Goal: Task Accomplishment & Management: Manage account settings

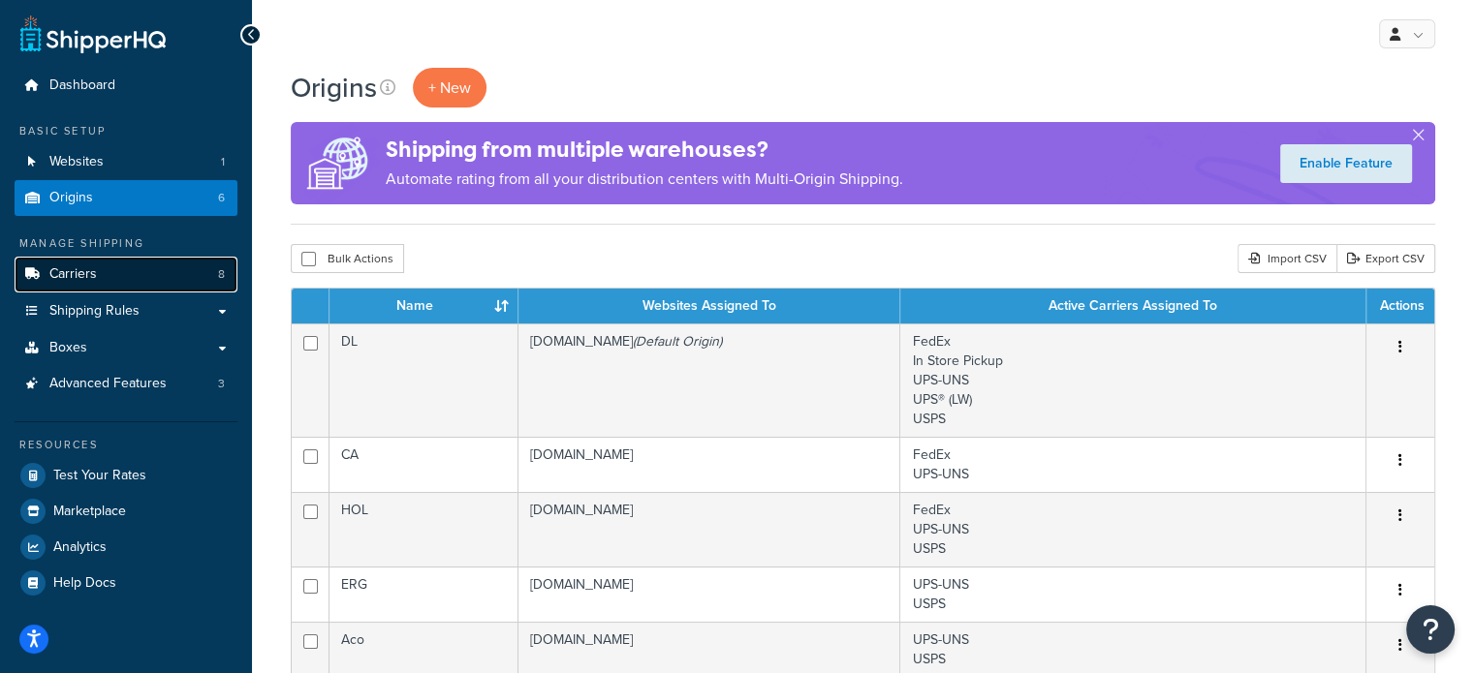
click at [175, 281] on link "Carriers 8" at bounding box center [126, 275] width 223 height 36
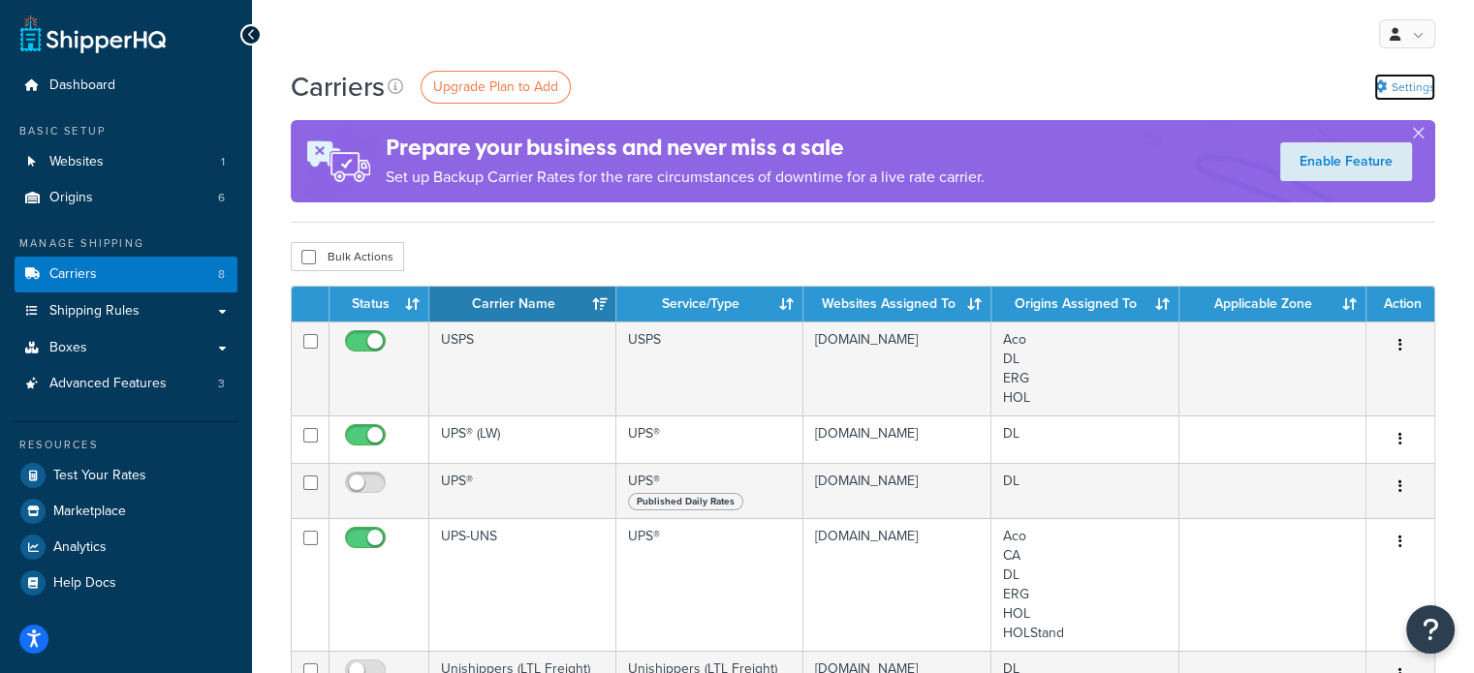
click at [1419, 92] on link "Settings" at bounding box center [1404, 87] width 61 height 27
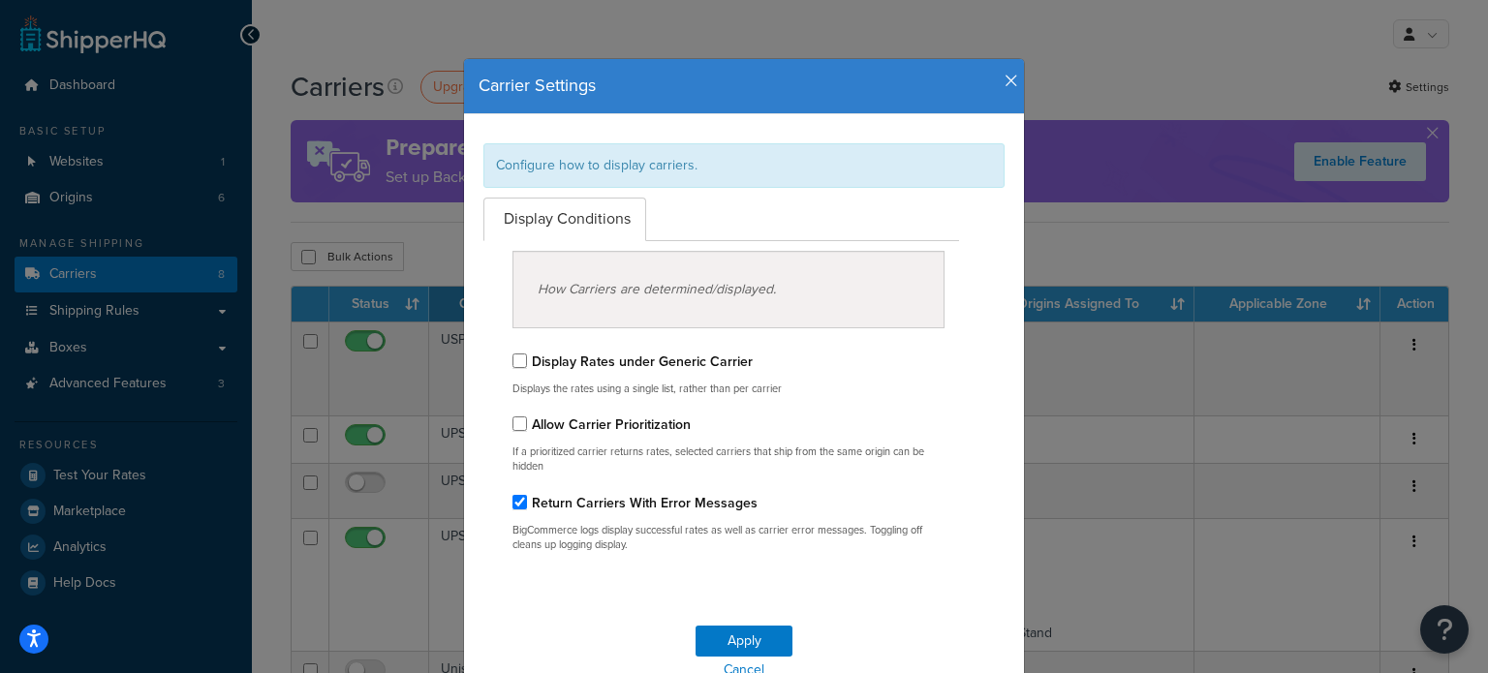
click at [660, 421] on label "Allow Carrier Prioritization" at bounding box center [611, 425] width 159 height 20
click at [527, 421] on input "Allow Carrier Prioritization" at bounding box center [519, 424] width 15 height 15
checkbox input "true"
click at [749, 634] on button "Apply" at bounding box center [744, 641] width 97 height 31
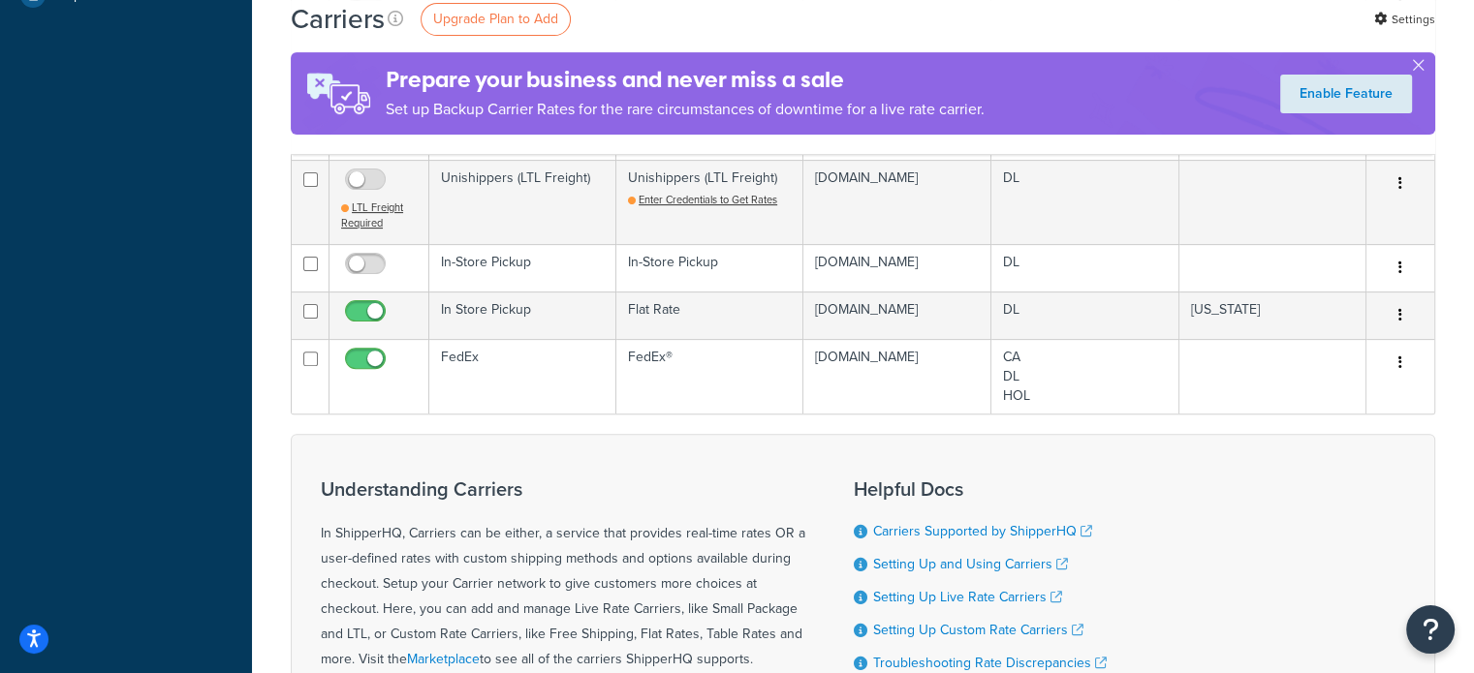
scroll to position [589, 0]
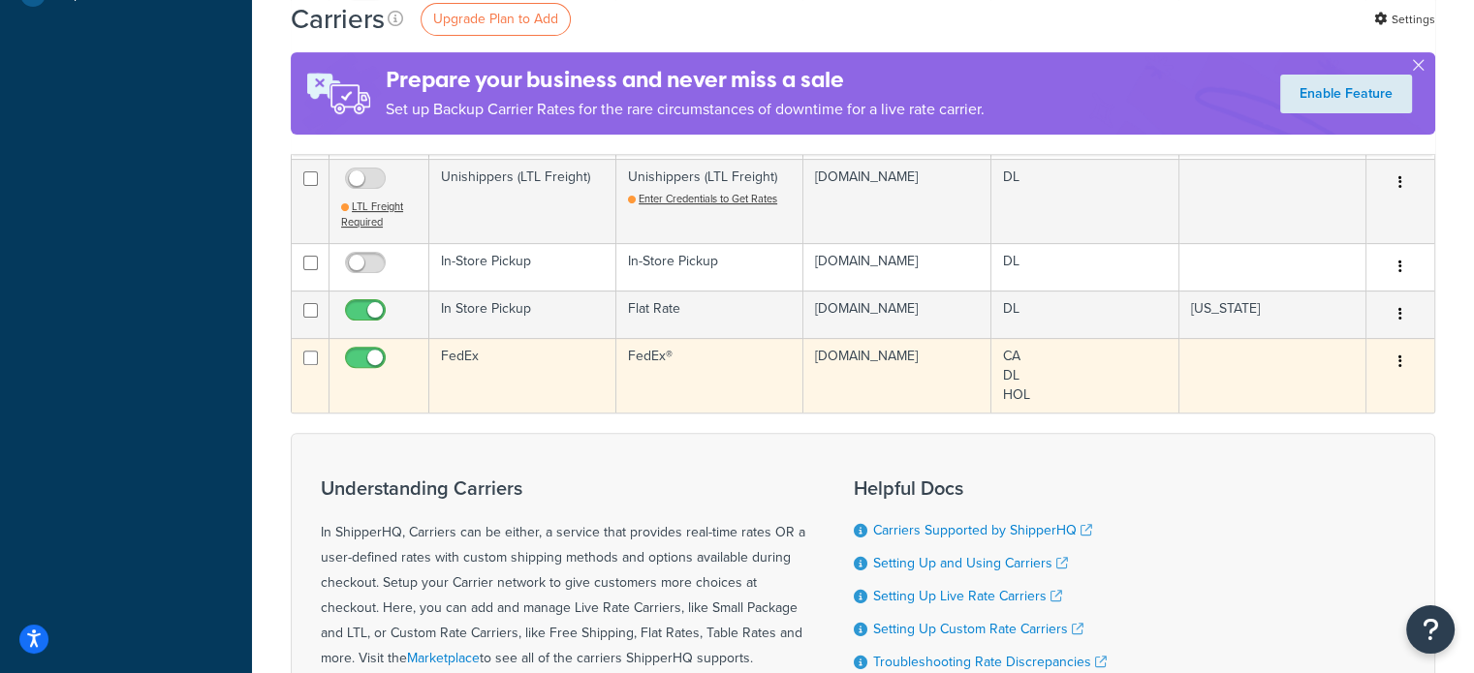
click at [1402, 355] on button "button" at bounding box center [1399, 362] width 27 height 31
click at [1350, 387] on link "Edit" at bounding box center [1321, 400] width 153 height 40
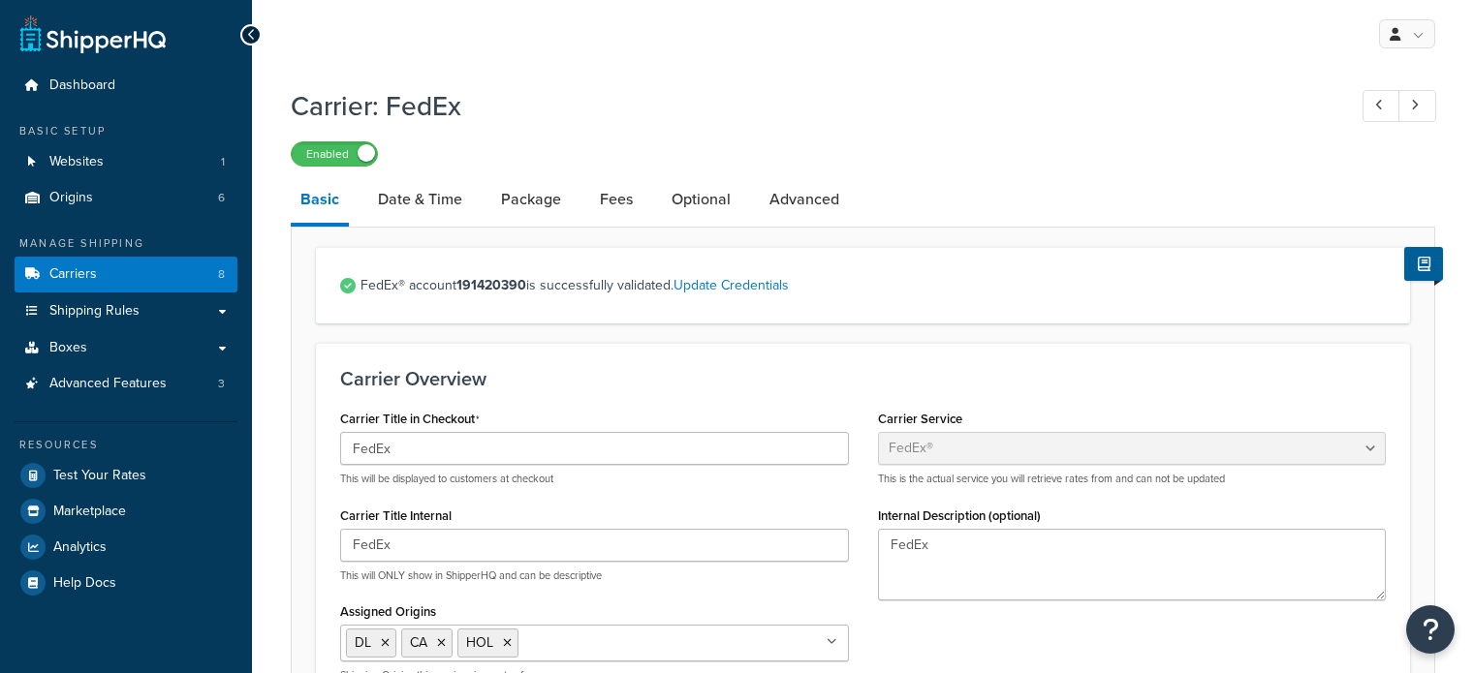
select select "fedEx"
select select "REGULAR_PICKUP"
select select "YOUR_PACKAGING"
click at [792, 209] on link "Advanced" at bounding box center [804, 199] width 89 height 47
select select "false"
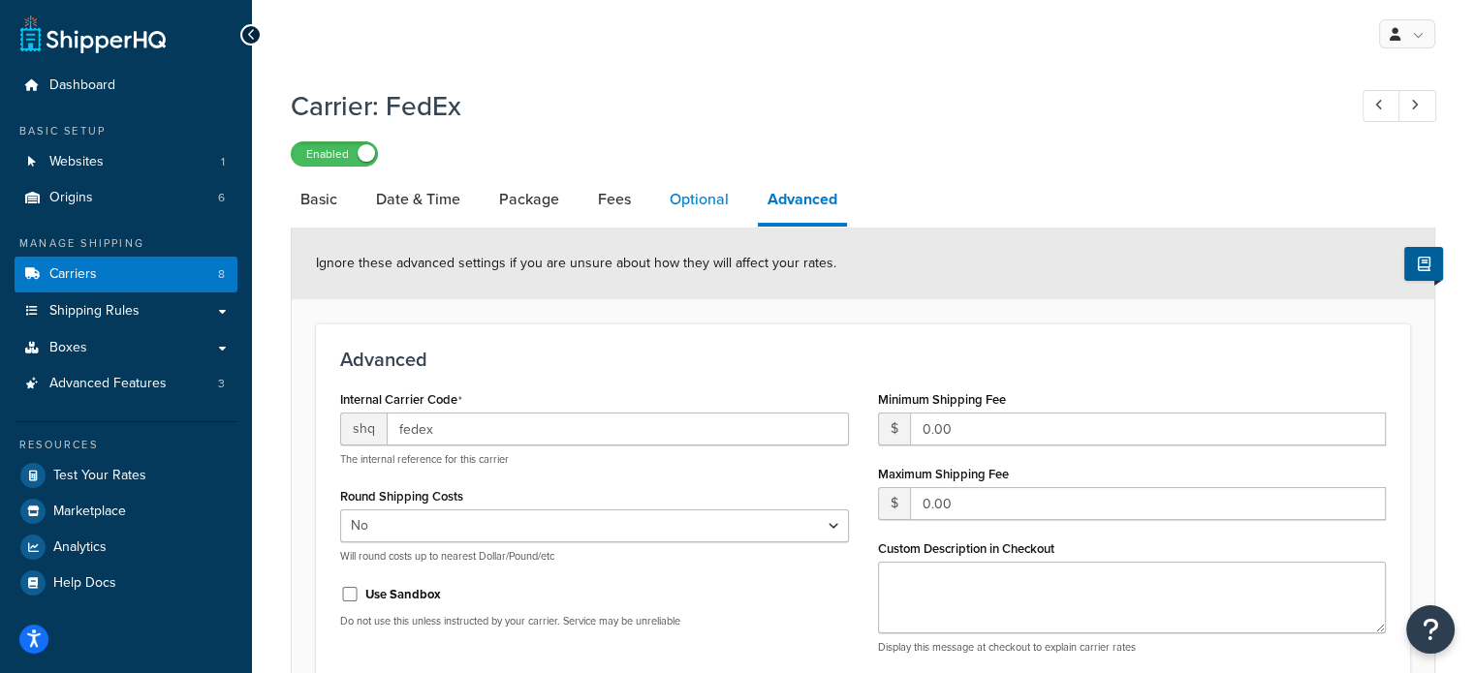
click at [709, 205] on link "Optional" at bounding box center [699, 199] width 78 height 47
select select "residential"
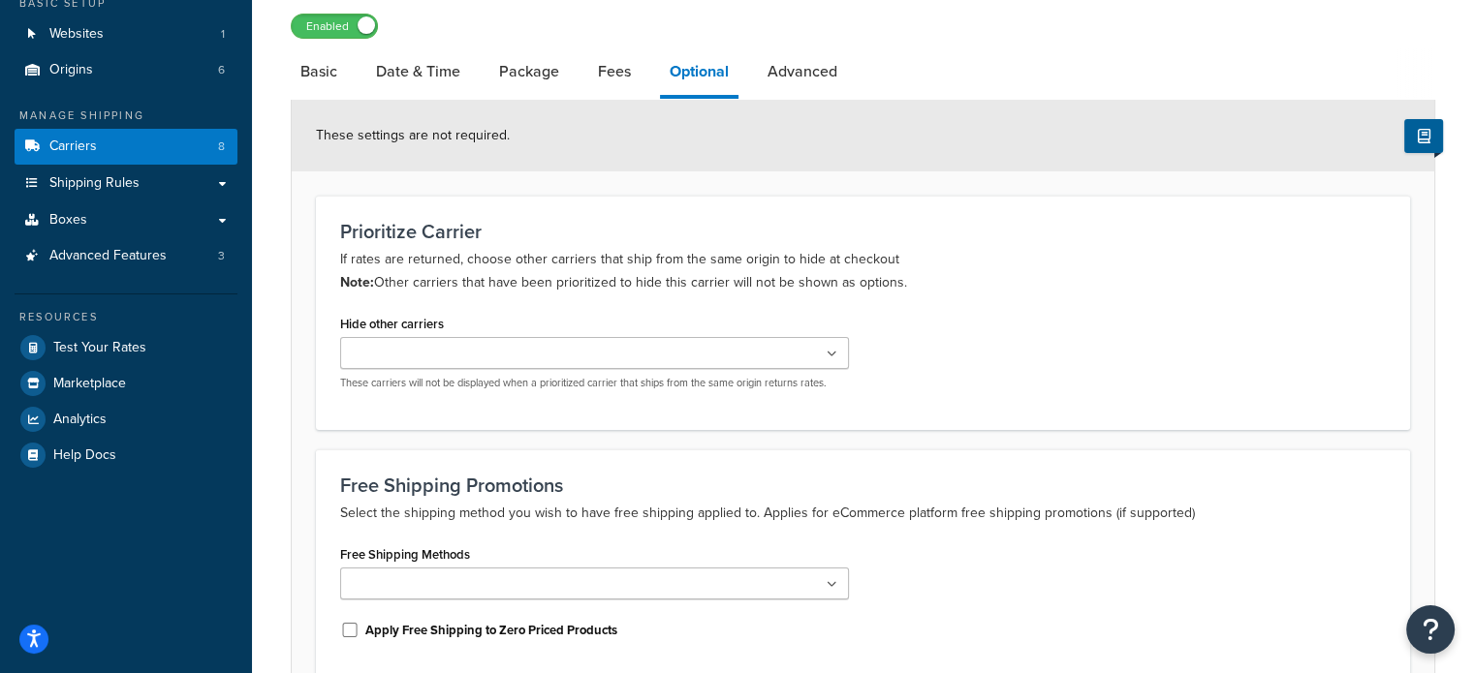
scroll to position [140, 0]
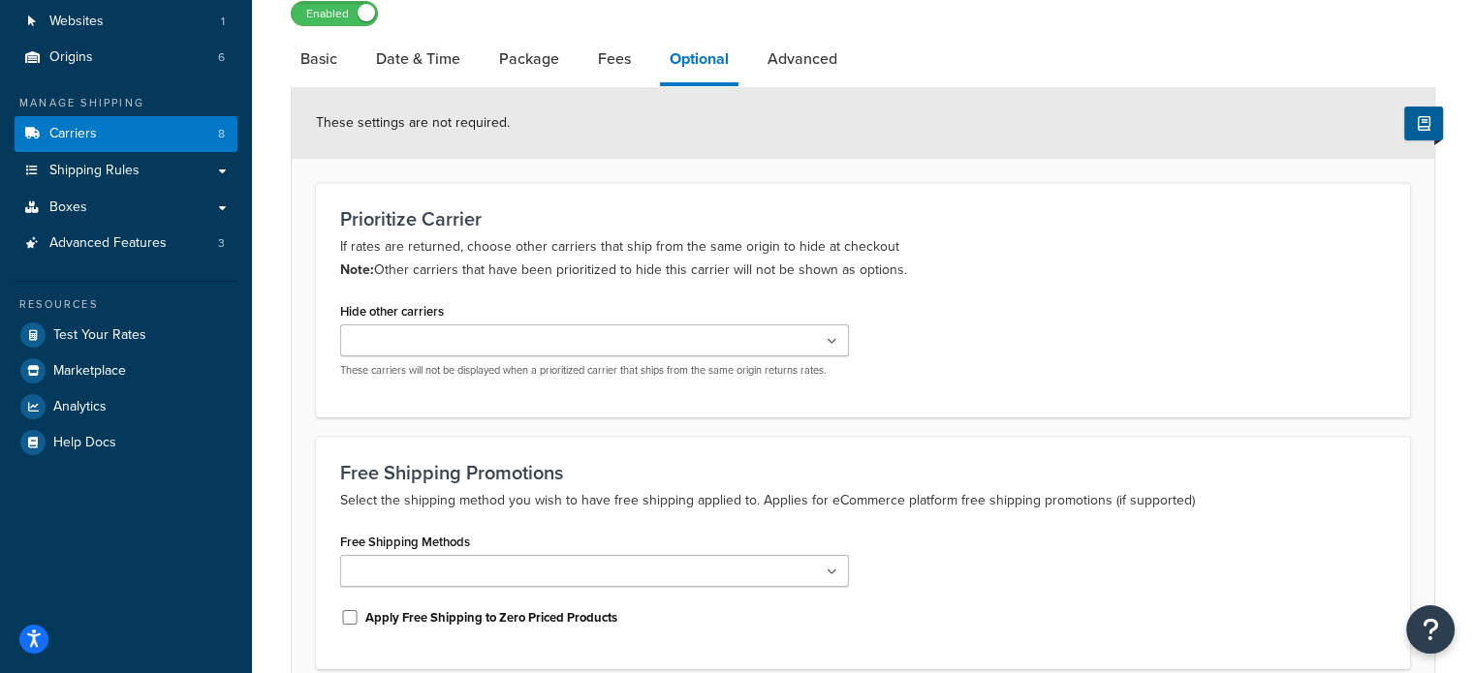
click at [836, 336] on icon at bounding box center [831, 342] width 11 height 12
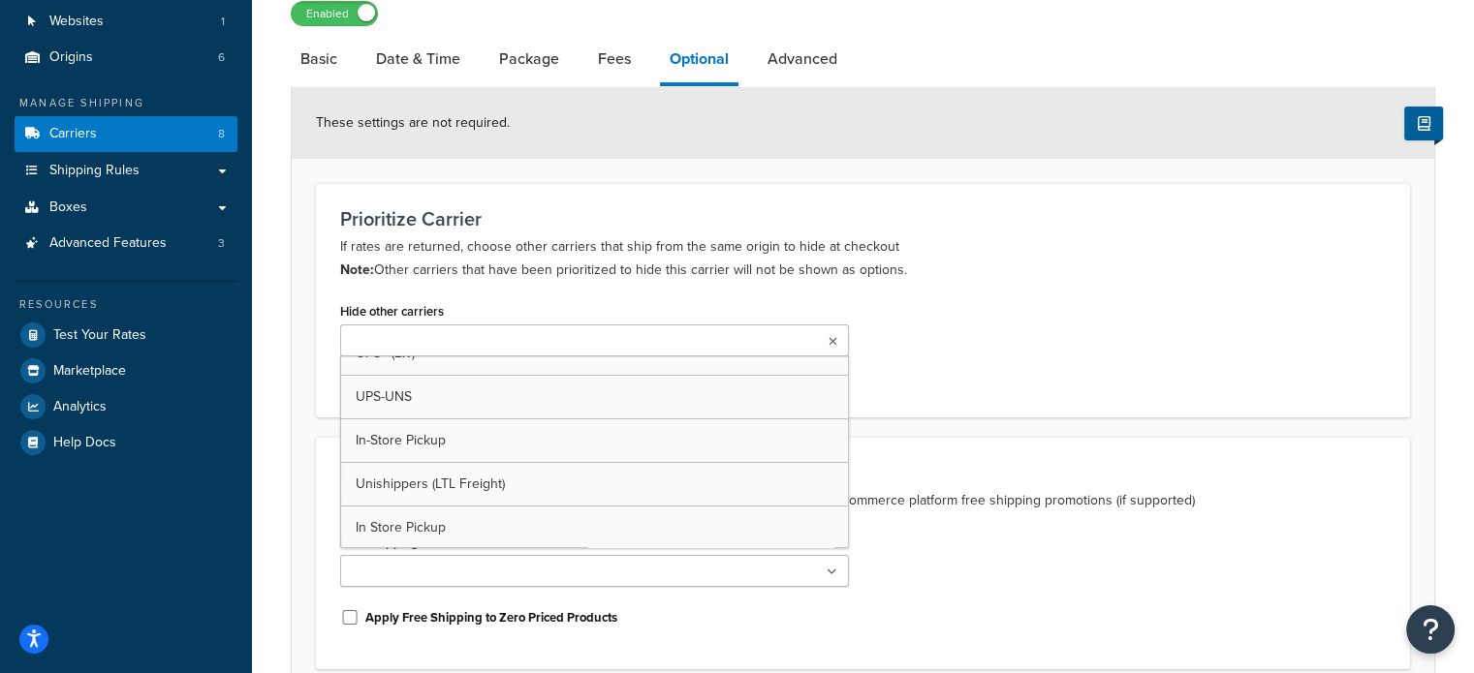
scroll to position [4, 0]
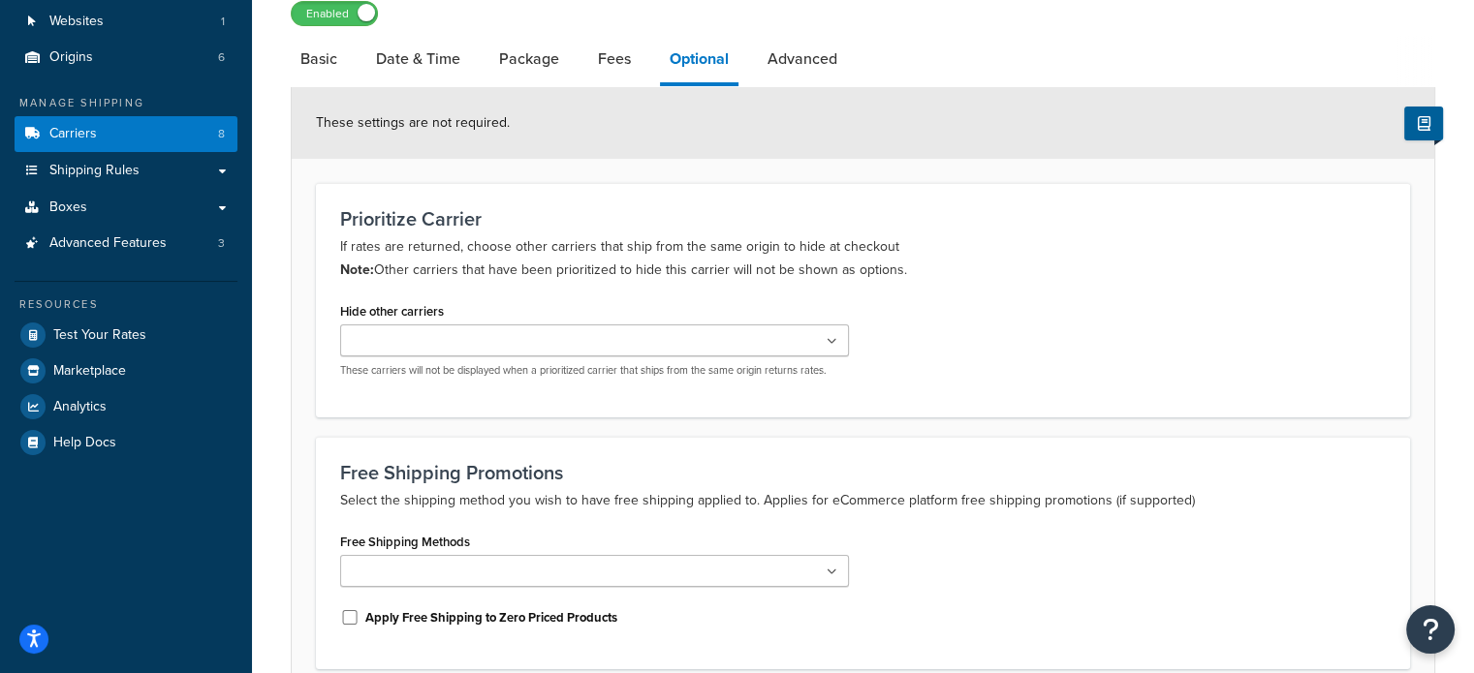
click at [951, 378] on div "Hide other carriers USPS UPS® UPS® (LW) UPS-UNS In-Store Pickup Unishippers (LT…" at bounding box center [863, 344] width 1074 height 95
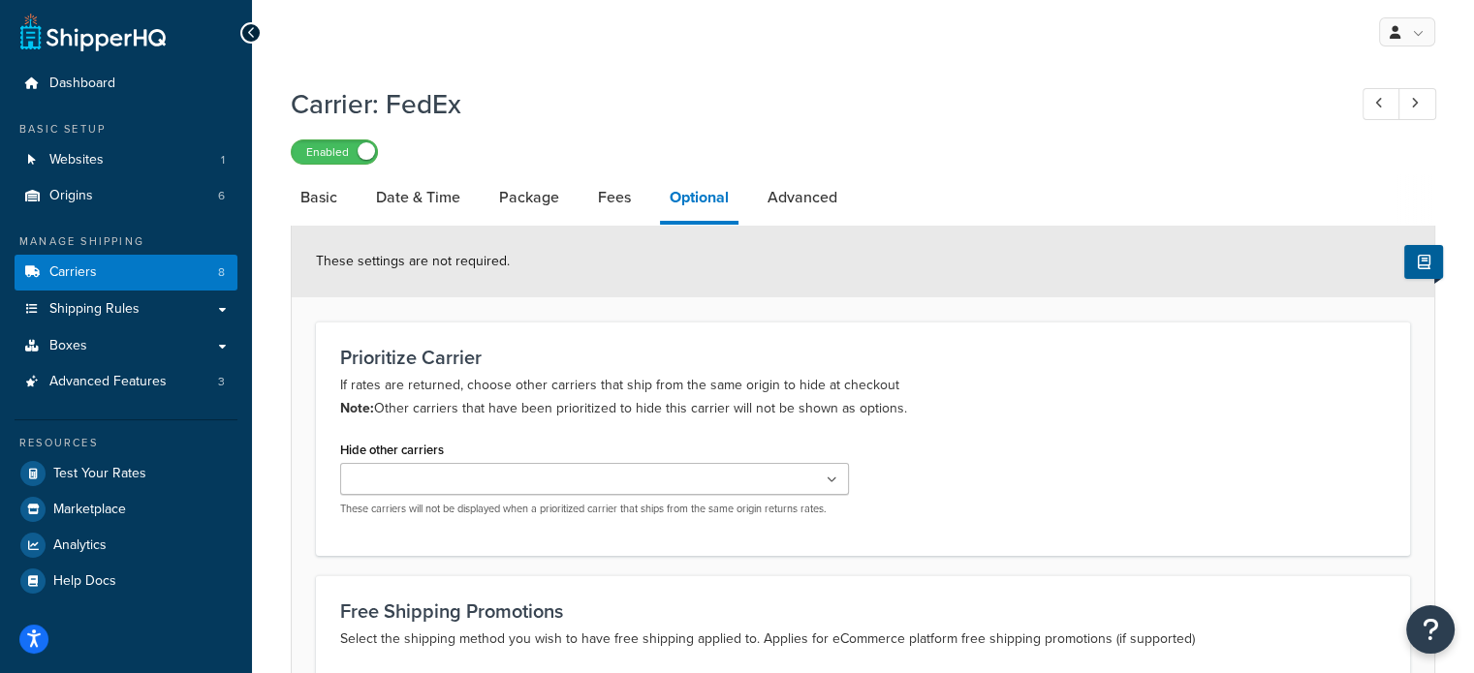
scroll to position [0, 0]
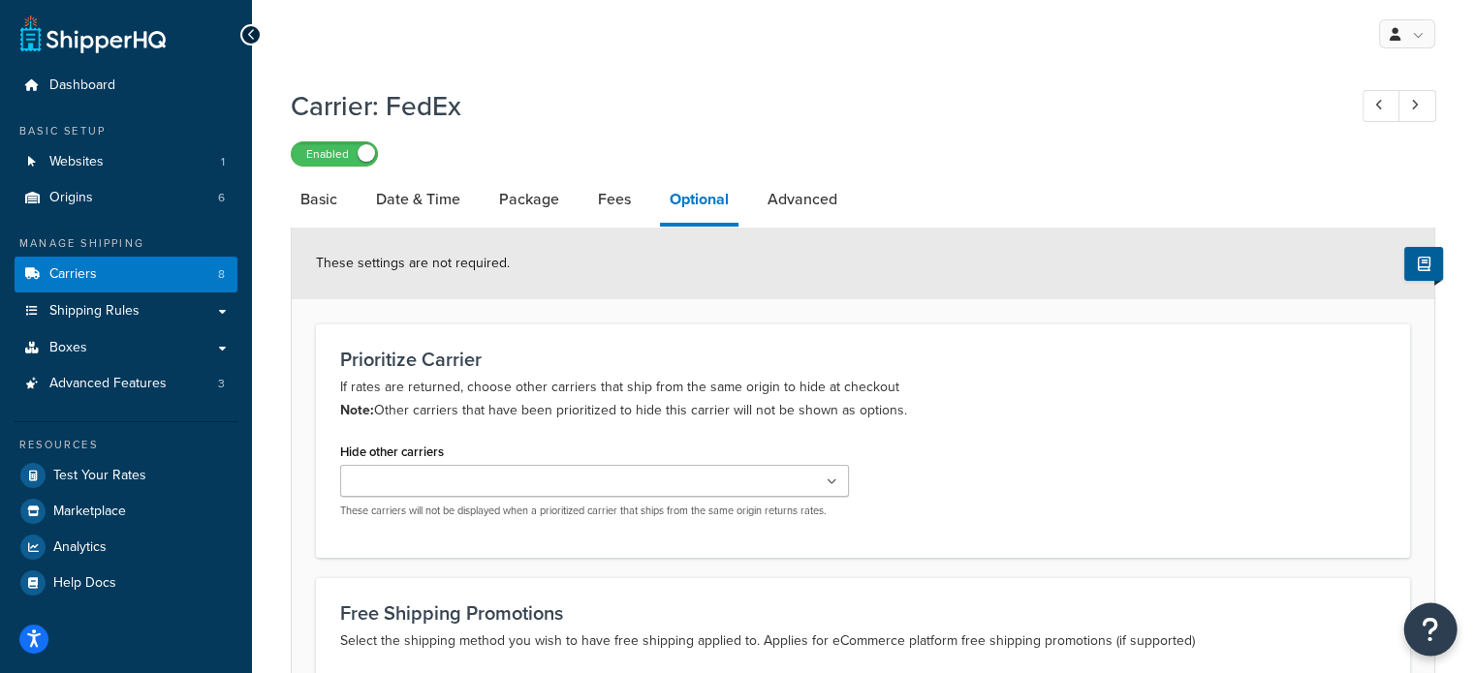
click at [1424, 637] on icon "Open Resource Center" at bounding box center [1430, 629] width 18 height 27
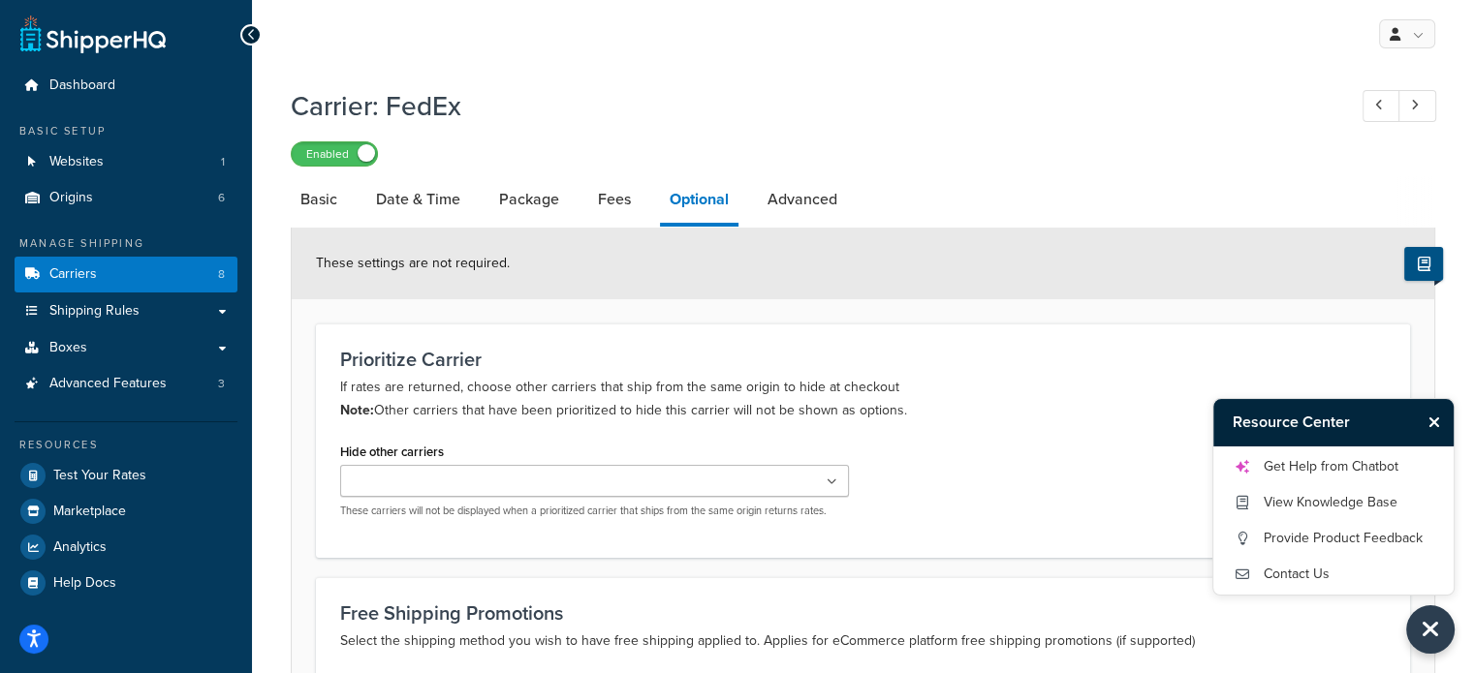
click at [1417, 264] on icon at bounding box center [1423, 264] width 13 height 15
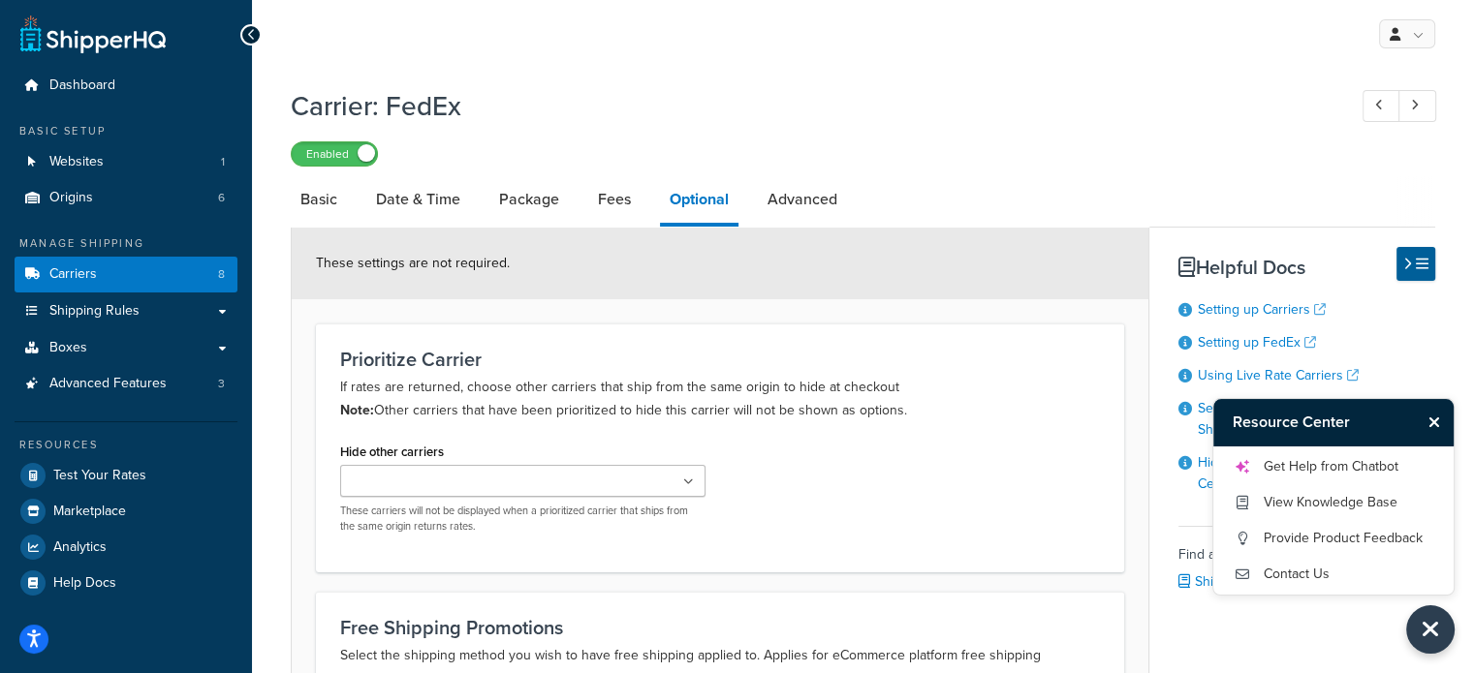
select select "false"
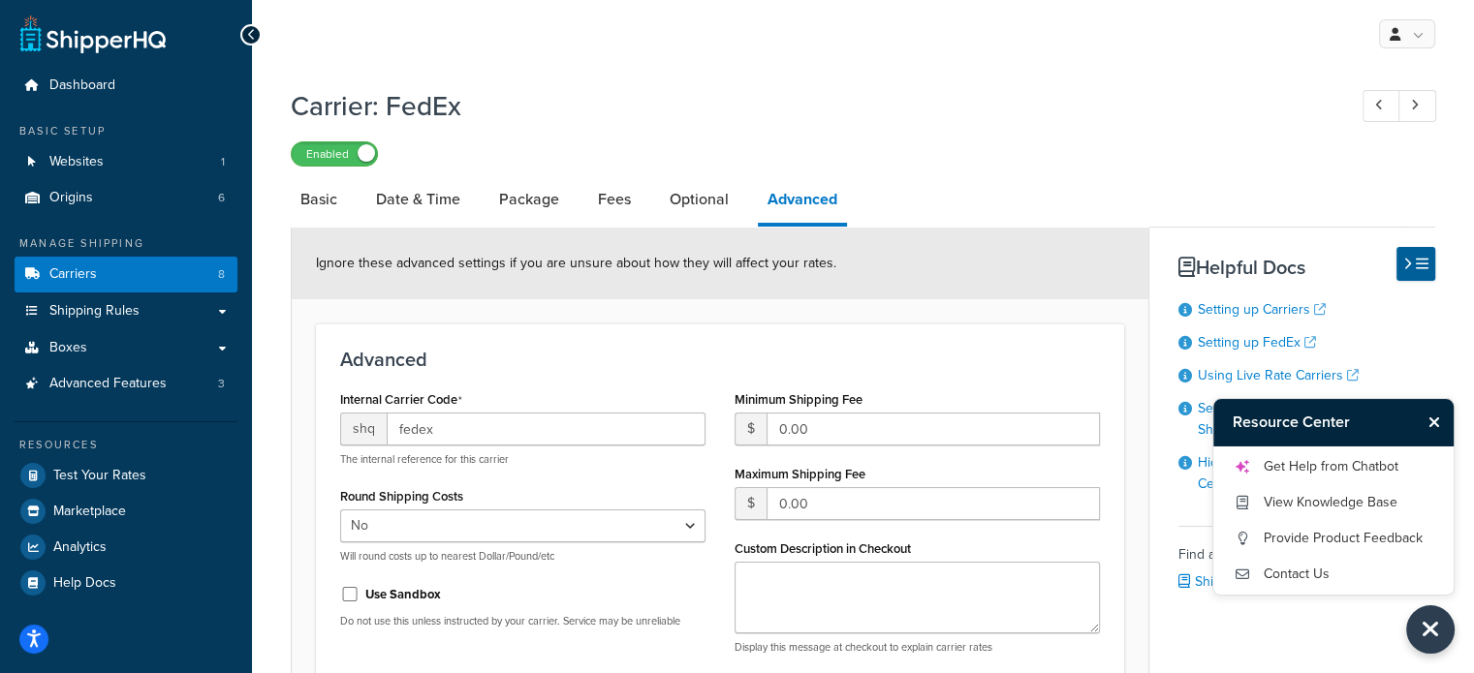
select select "fedEx"
select select "REGULAR_PICKUP"
select select "YOUR_PACKAGING"
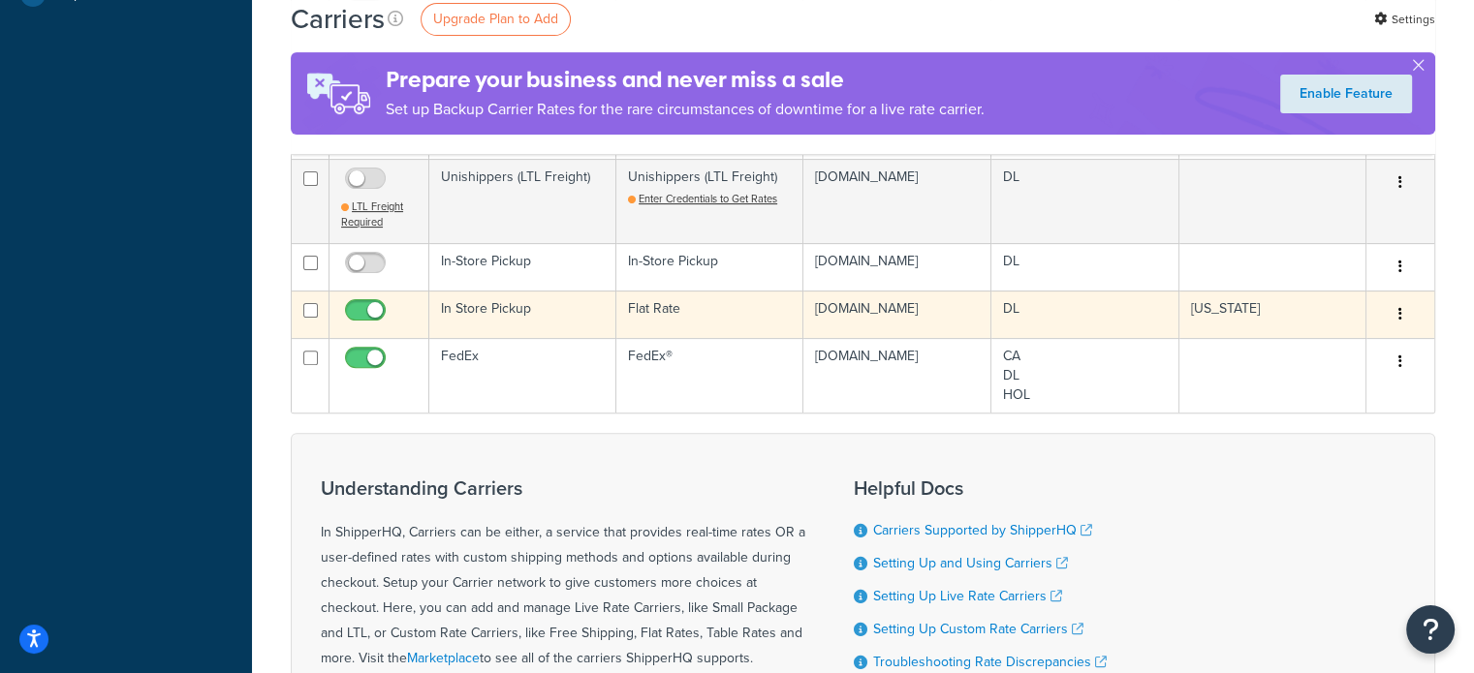
click at [1400, 313] on icon "button" at bounding box center [1400, 314] width 4 height 14
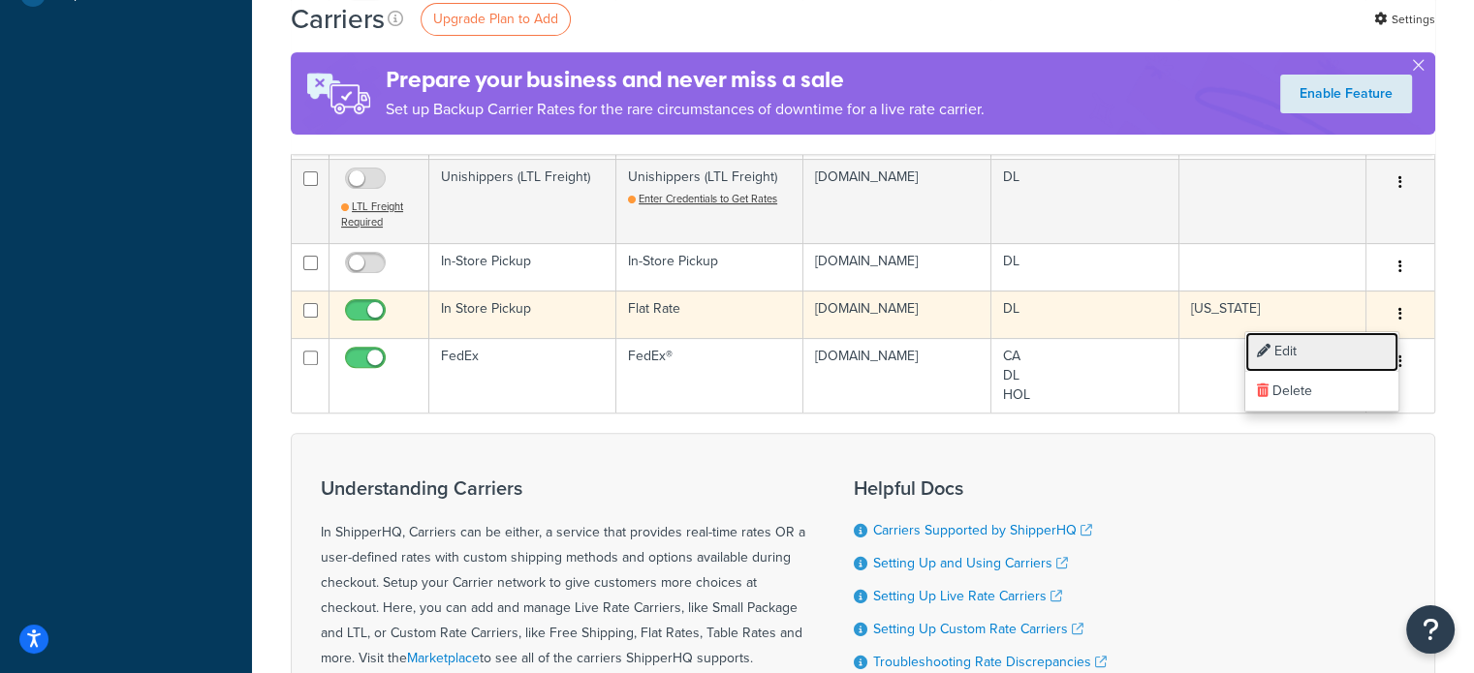
click at [1368, 341] on link "Edit" at bounding box center [1321, 352] width 153 height 40
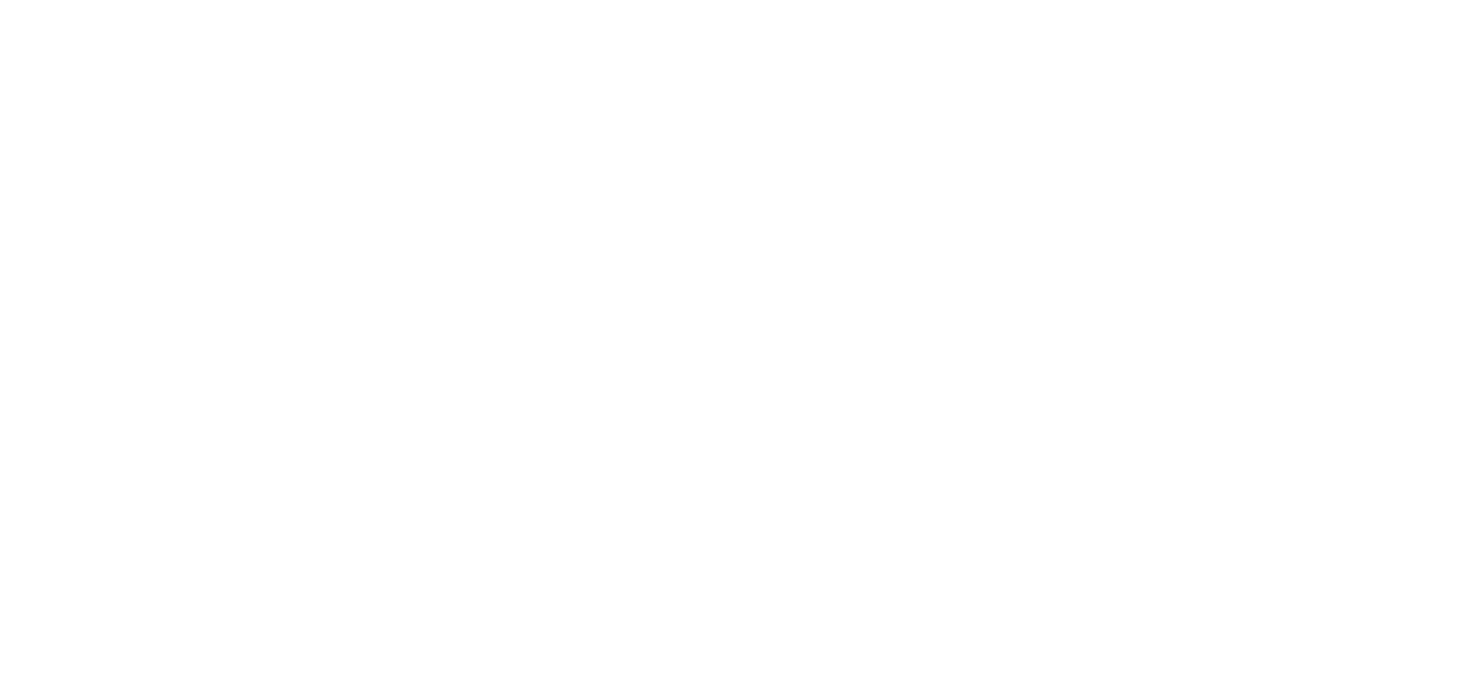
select select "flat"
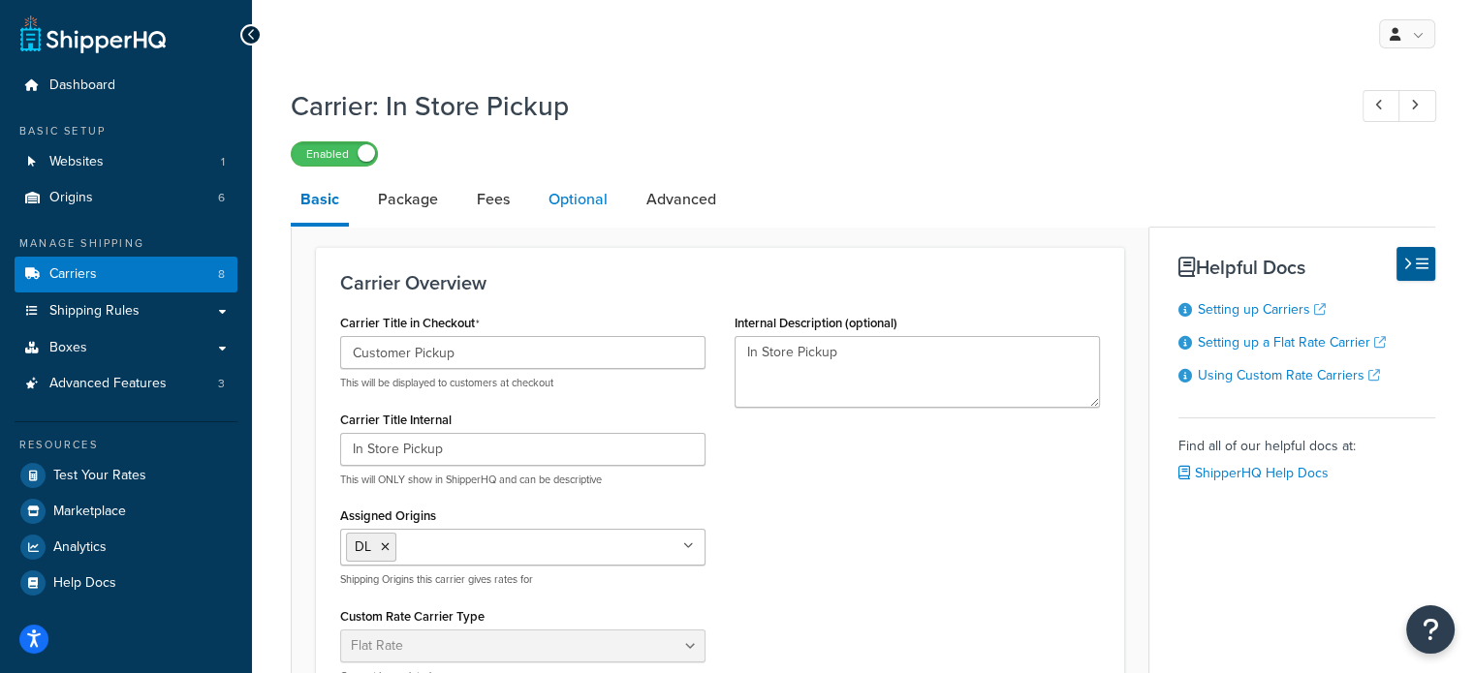
click at [564, 211] on link "Optional" at bounding box center [578, 199] width 78 height 47
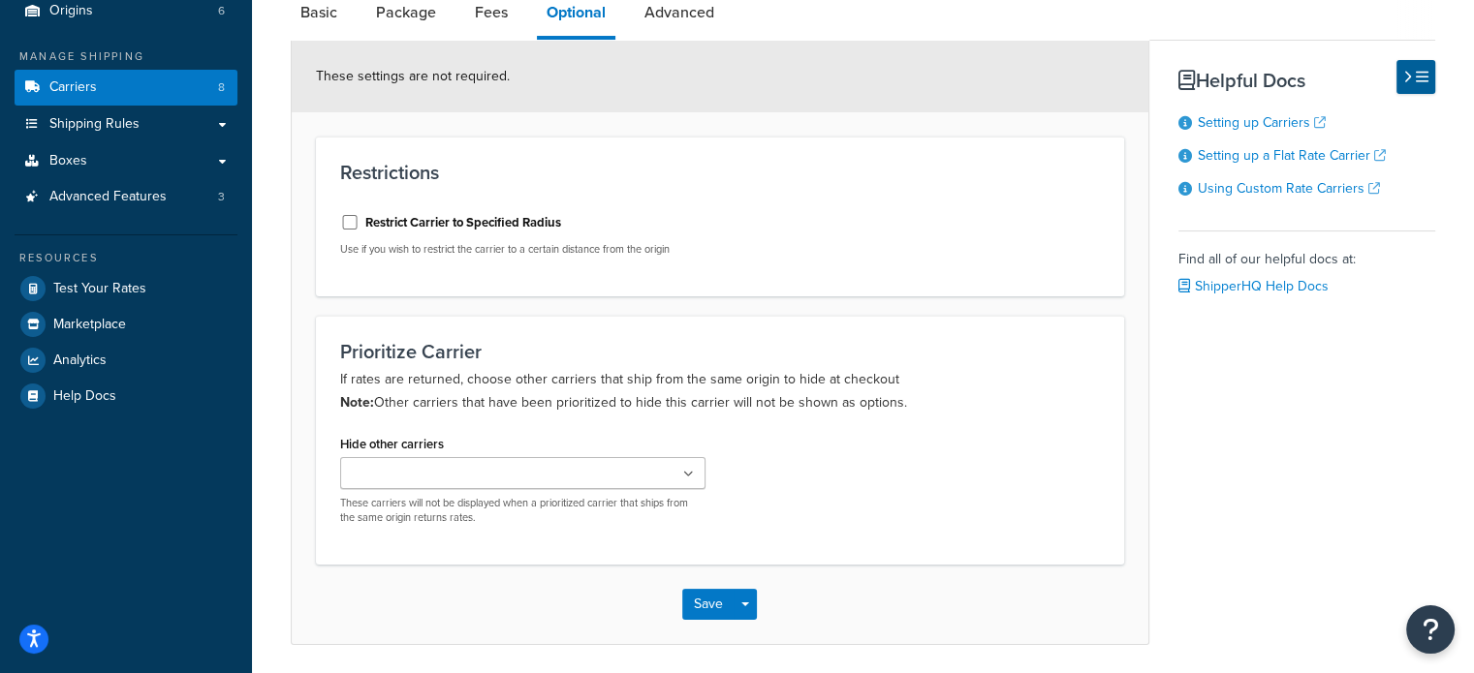
scroll to position [255, 0]
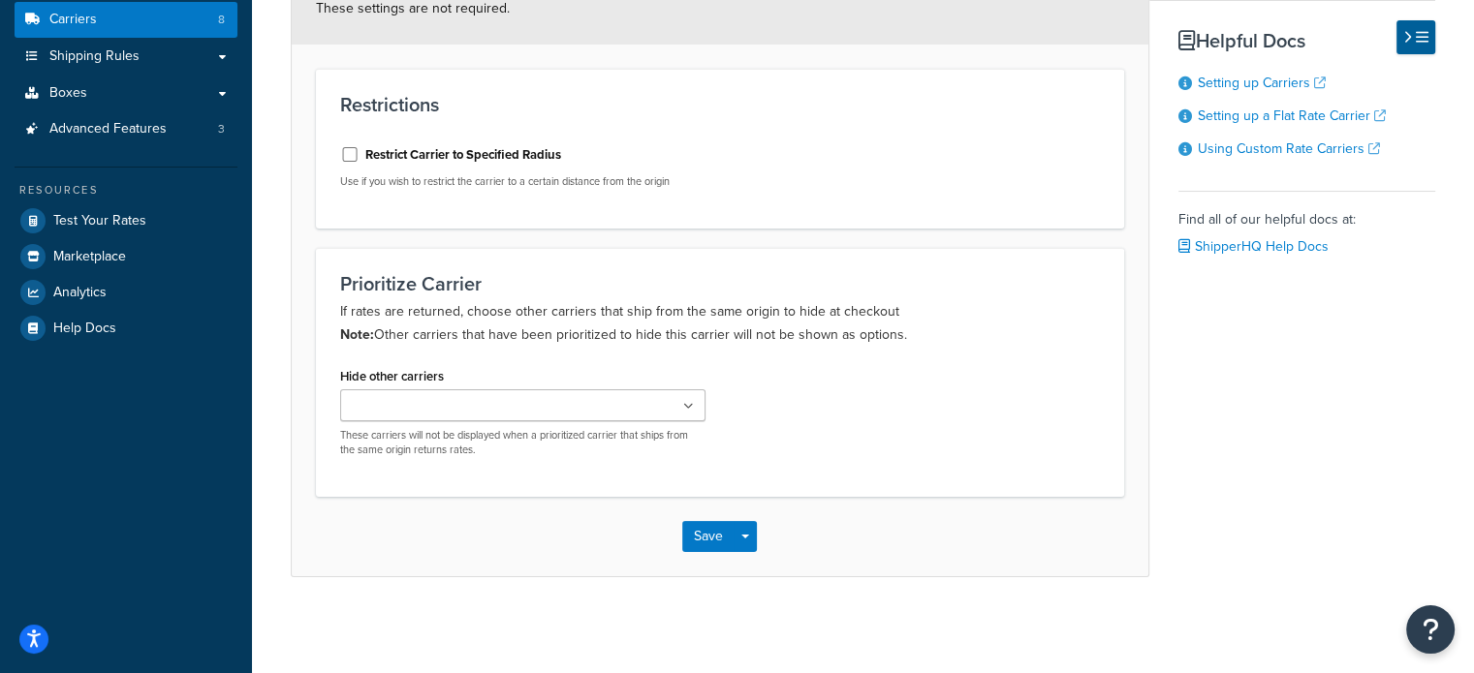
click at [692, 406] on icon at bounding box center [688, 407] width 11 height 12
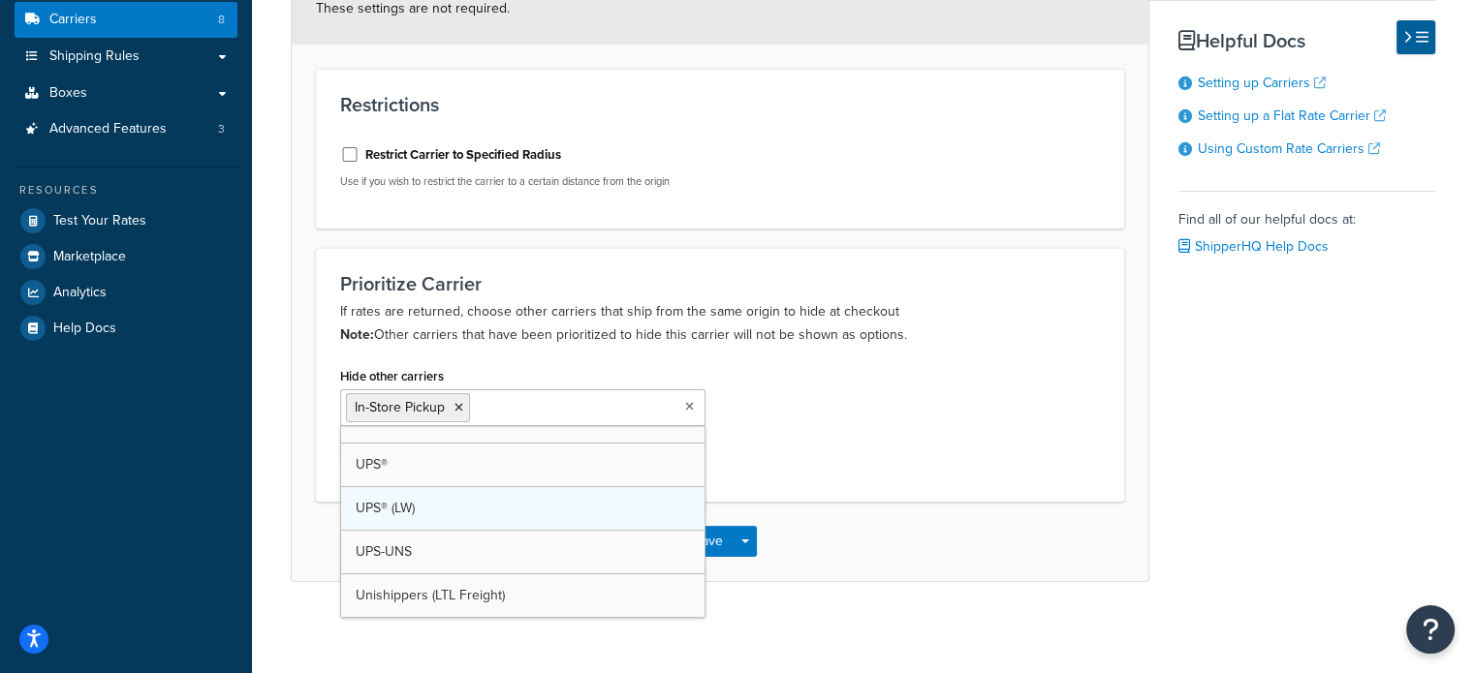
scroll to position [67, 0]
click at [826, 421] on div "Hide other carriers In-Store Pickup USPS FedEx UPS® UPS® (LW) UPS-UNS Unishippe…" at bounding box center [720, 419] width 789 height 115
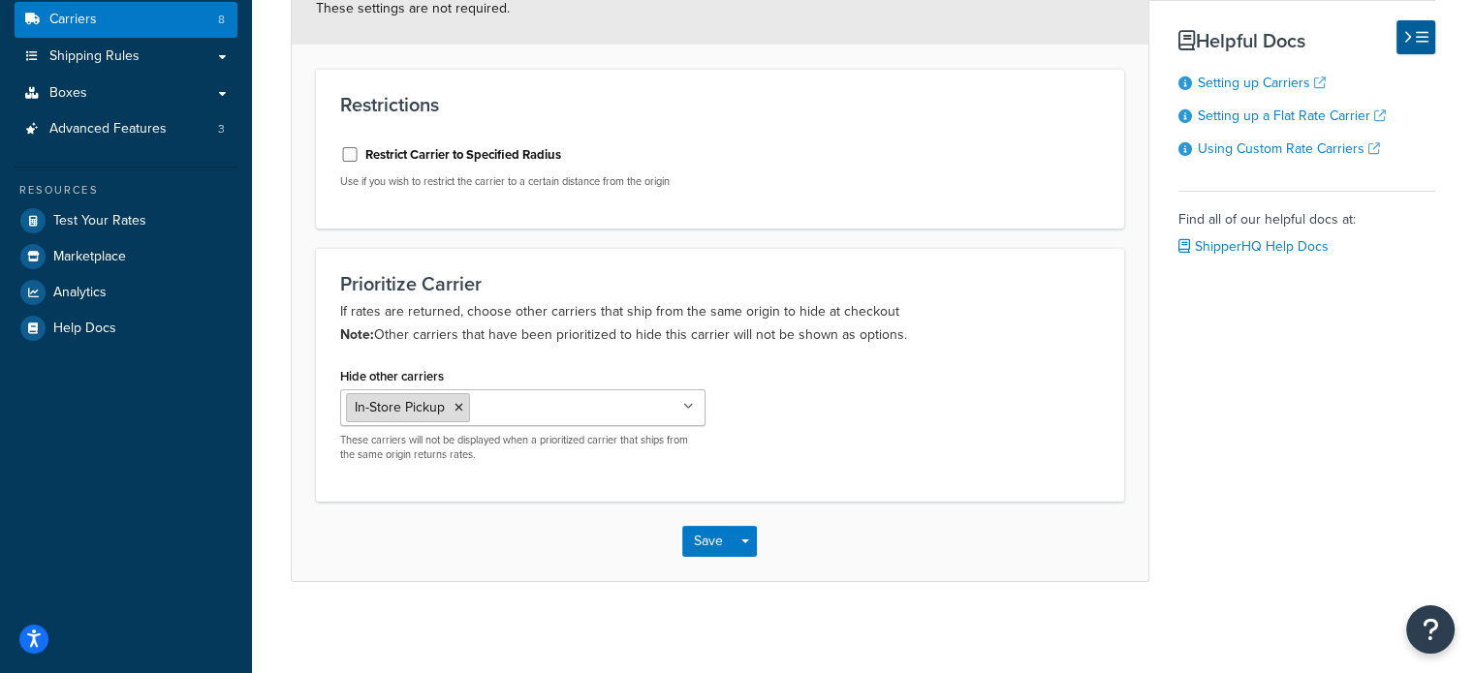
click at [461, 409] on icon at bounding box center [458, 408] width 9 height 12
click at [465, 197] on div "Restrict Carrier to Specified Radius Use if you wish to restrict the carrier to…" at bounding box center [523, 167] width 394 height 73
click at [350, 154] on input "Restrict Carrier to Specified Radius" at bounding box center [349, 154] width 19 height 15
checkbox input "true"
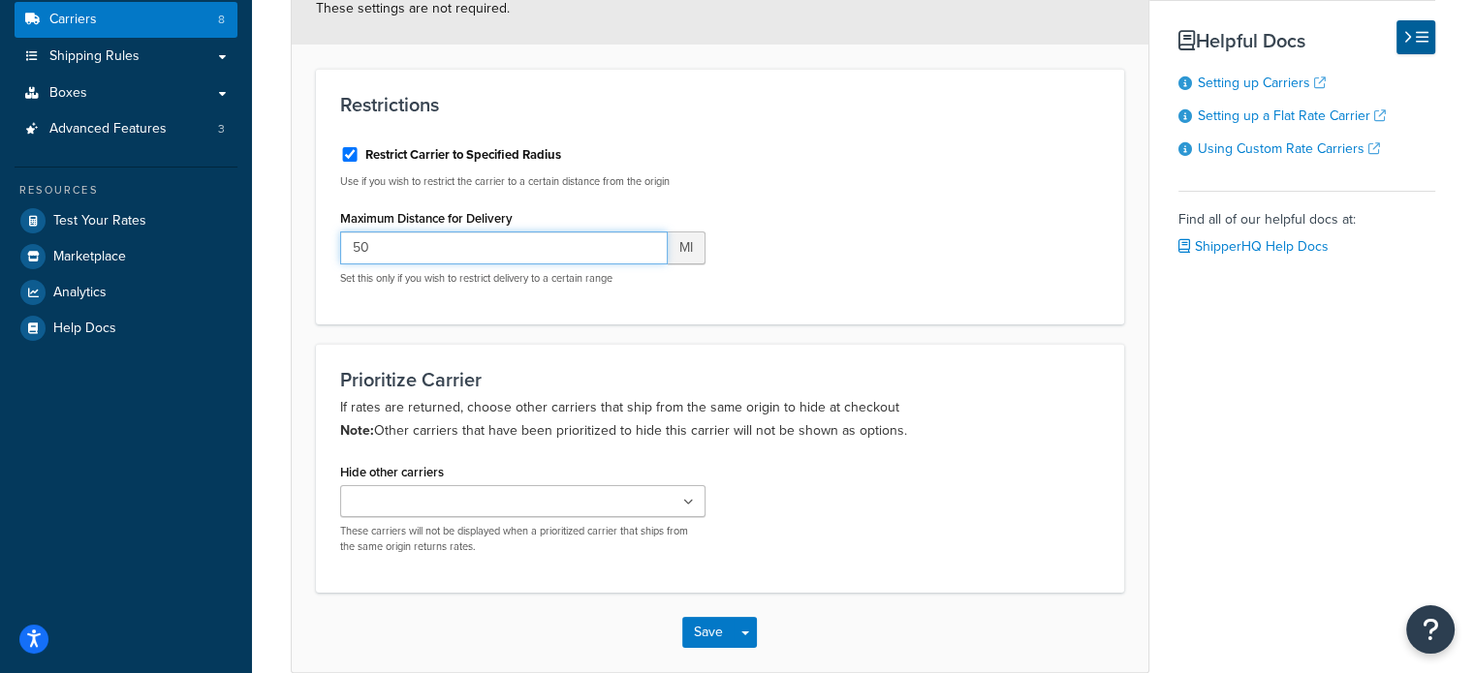
drag, startPoint x: 368, startPoint y: 245, endPoint x: 339, endPoint y: 243, distance: 29.1
click at [340, 243] on input "50" at bounding box center [503, 248] width 327 height 33
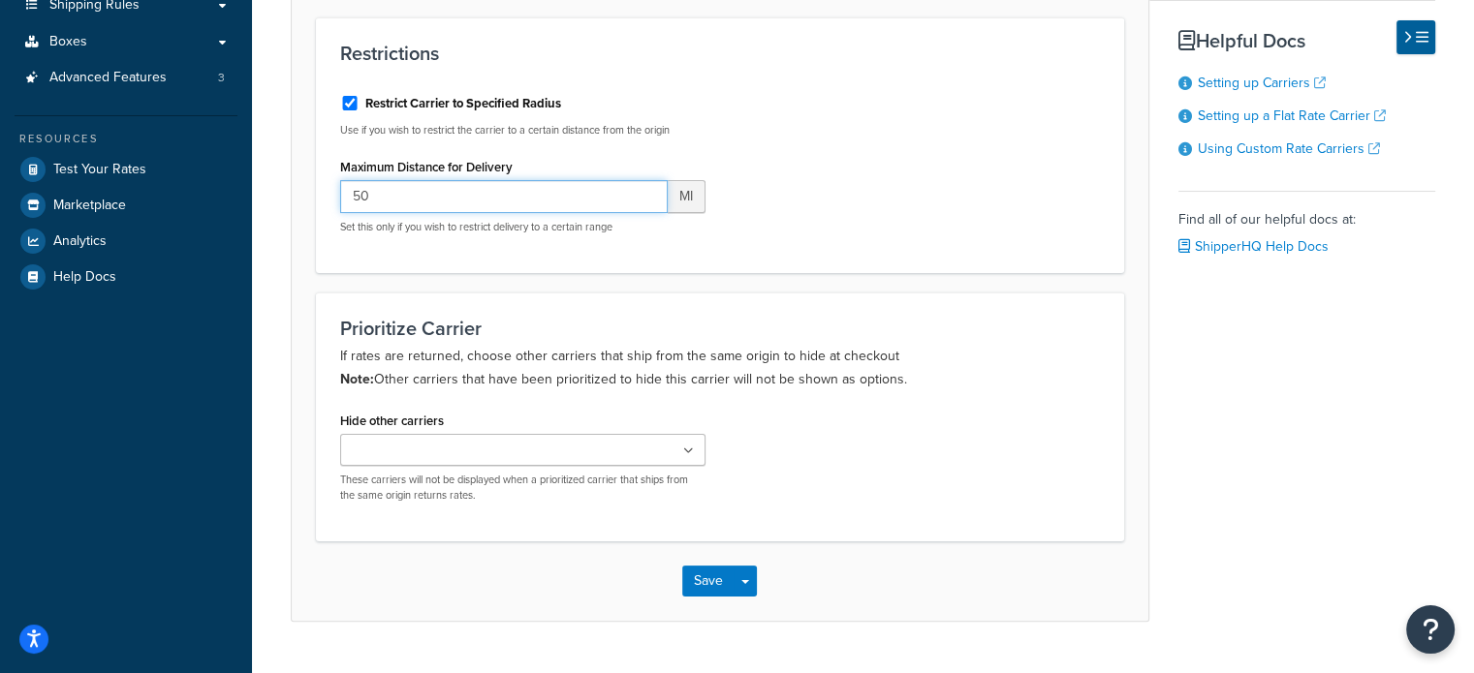
scroll to position [310, 0]
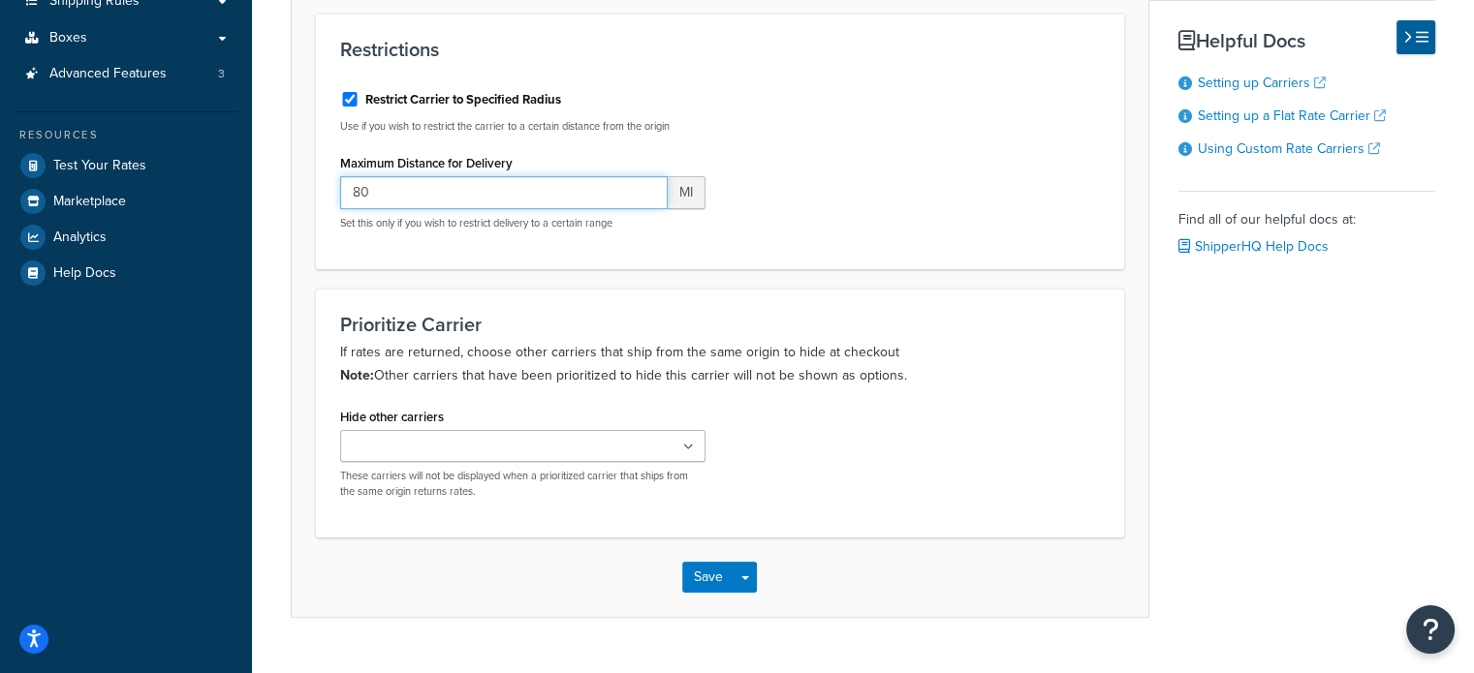
drag, startPoint x: 464, startPoint y: 196, endPoint x: 337, endPoint y: 190, distance: 127.0
click at [337, 190] on div "Restrict Carrier to Specified Radius Use if you wish to restrict the carrier to…" at bounding box center [523, 161] width 394 height 170
type input "150"
click at [714, 572] on button "Save" at bounding box center [708, 577] width 52 height 31
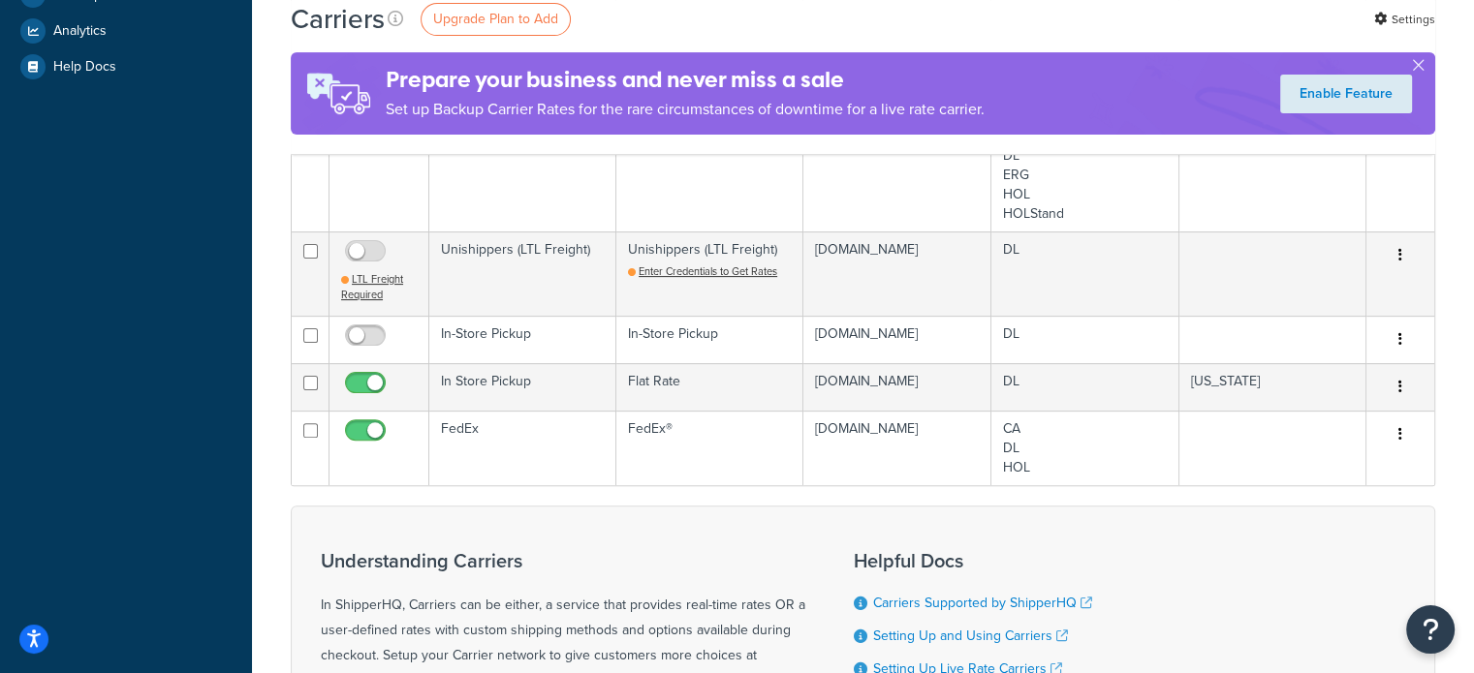
scroll to position [523, 0]
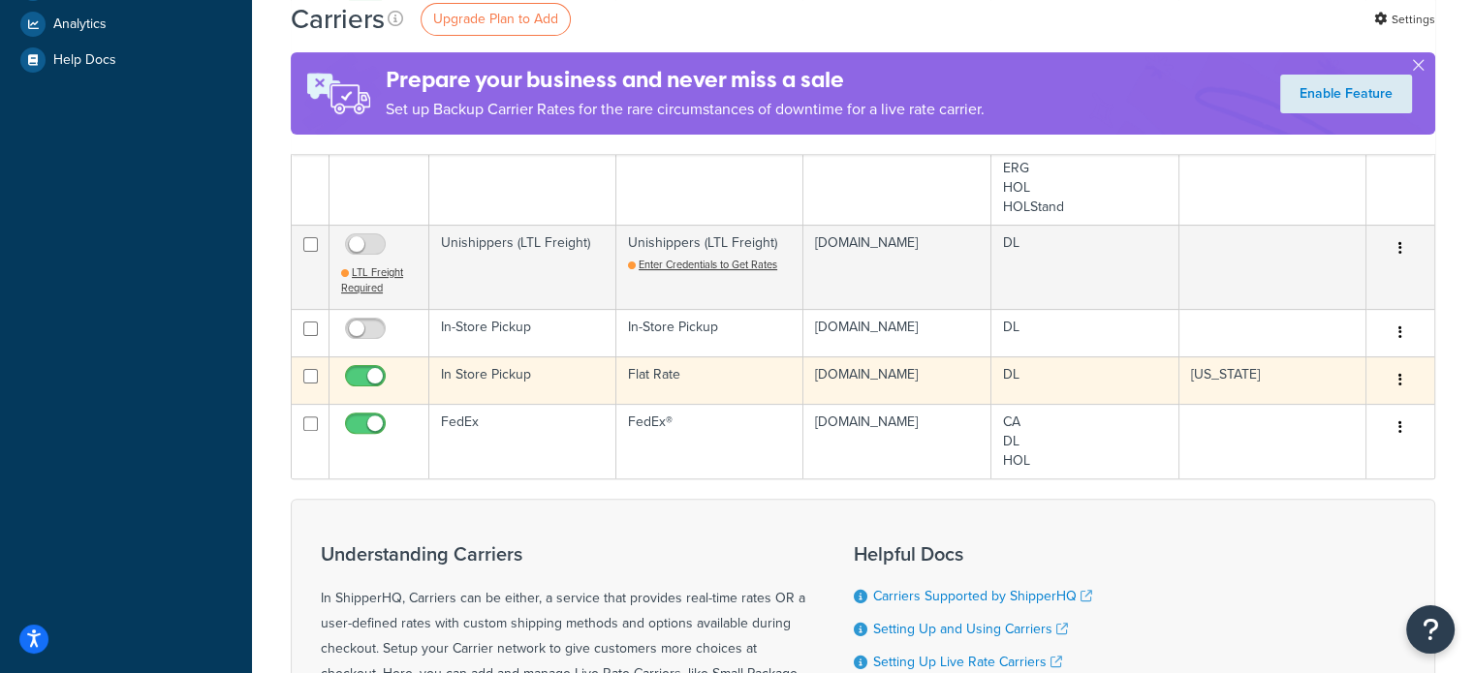
click at [1405, 379] on button "button" at bounding box center [1399, 380] width 27 height 31
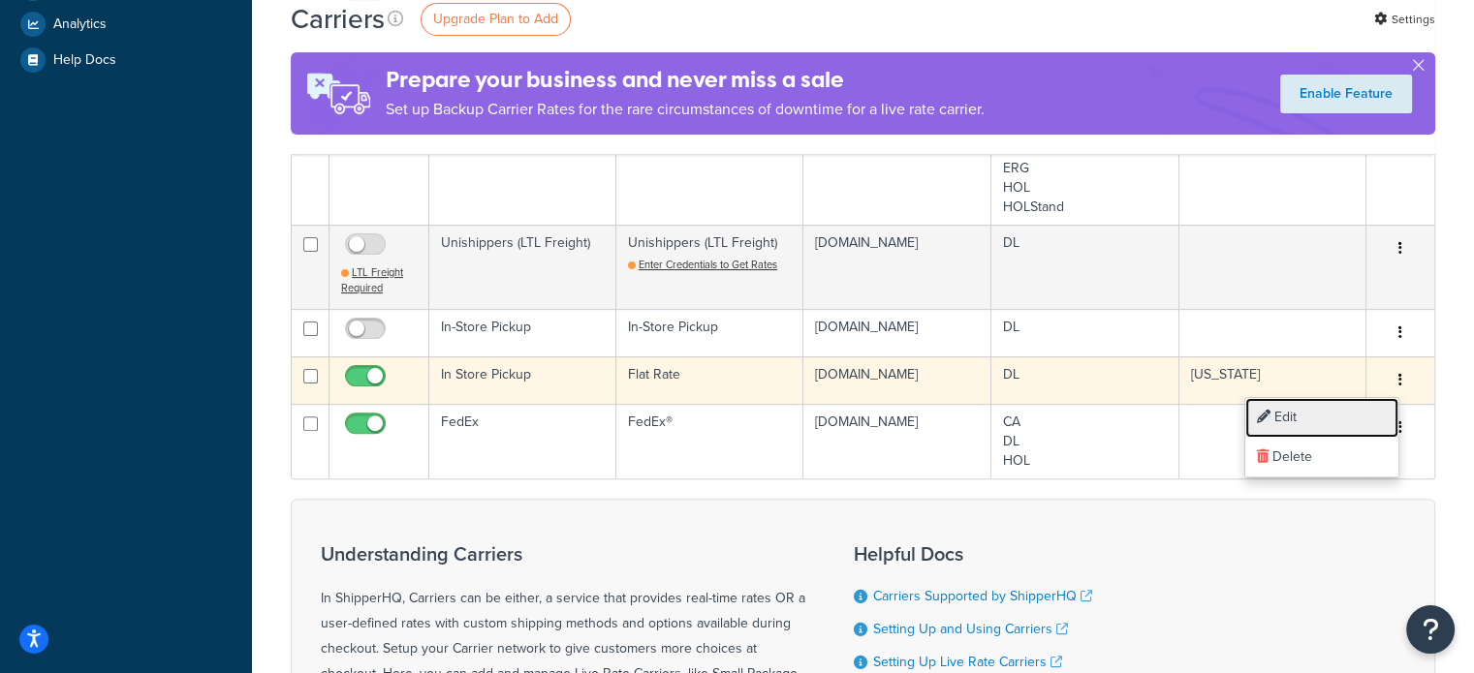
click at [1350, 412] on link "Edit" at bounding box center [1321, 418] width 153 height 40
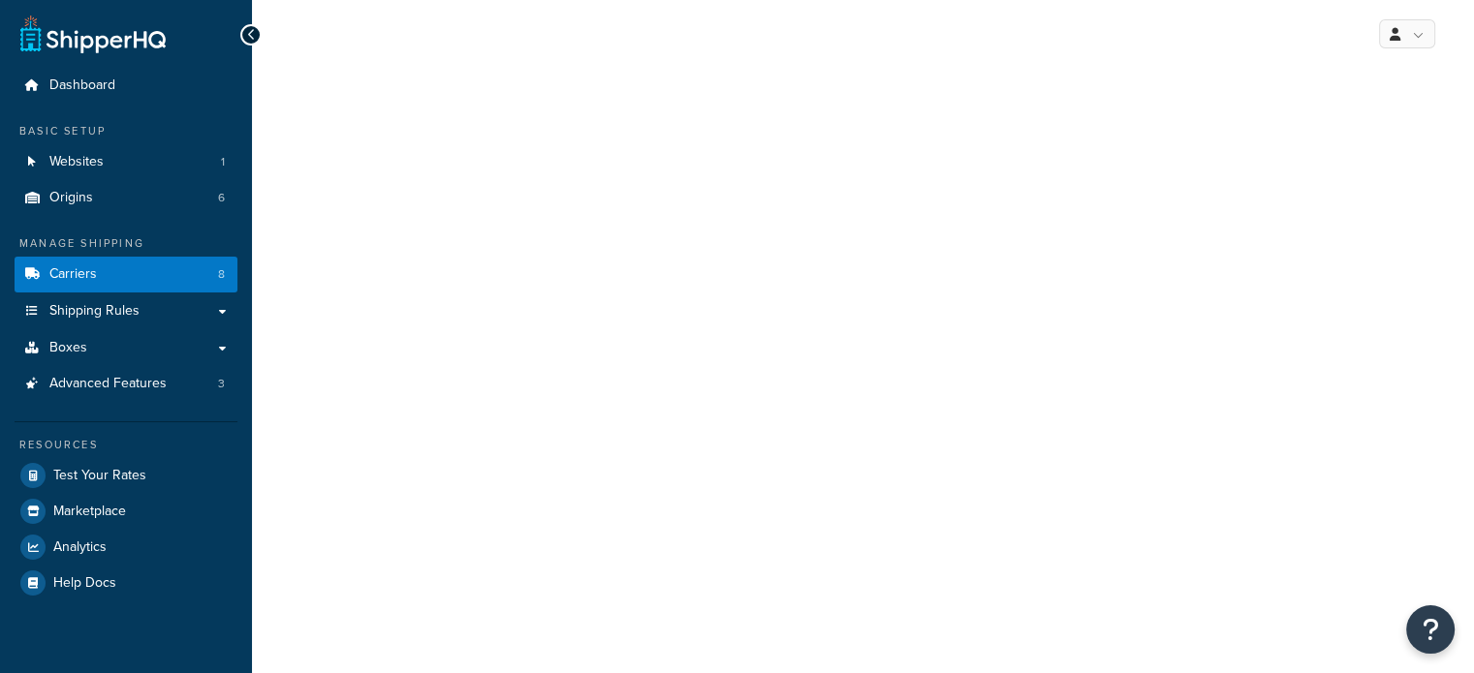
select select "flat"
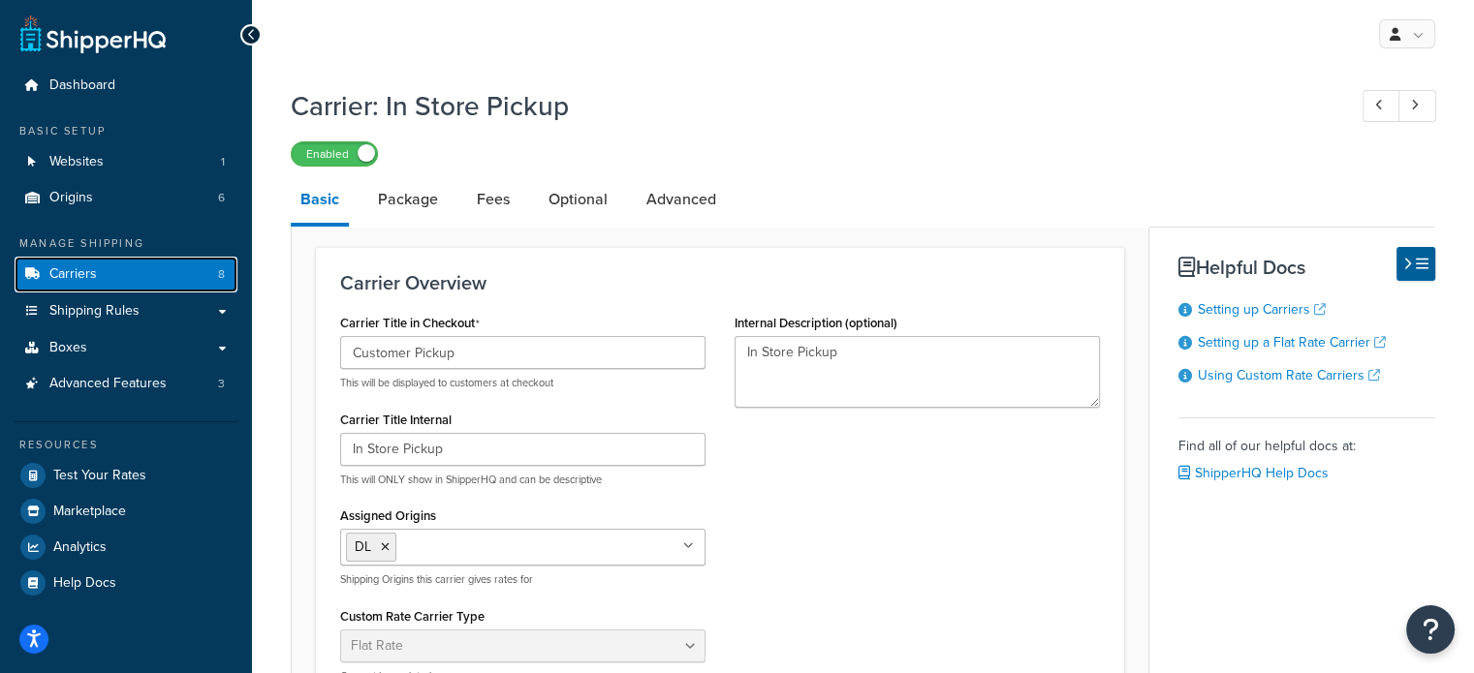
click at [190, 277] on link "Carriers 8" at bounding box center [126, 275] width 223 height 36
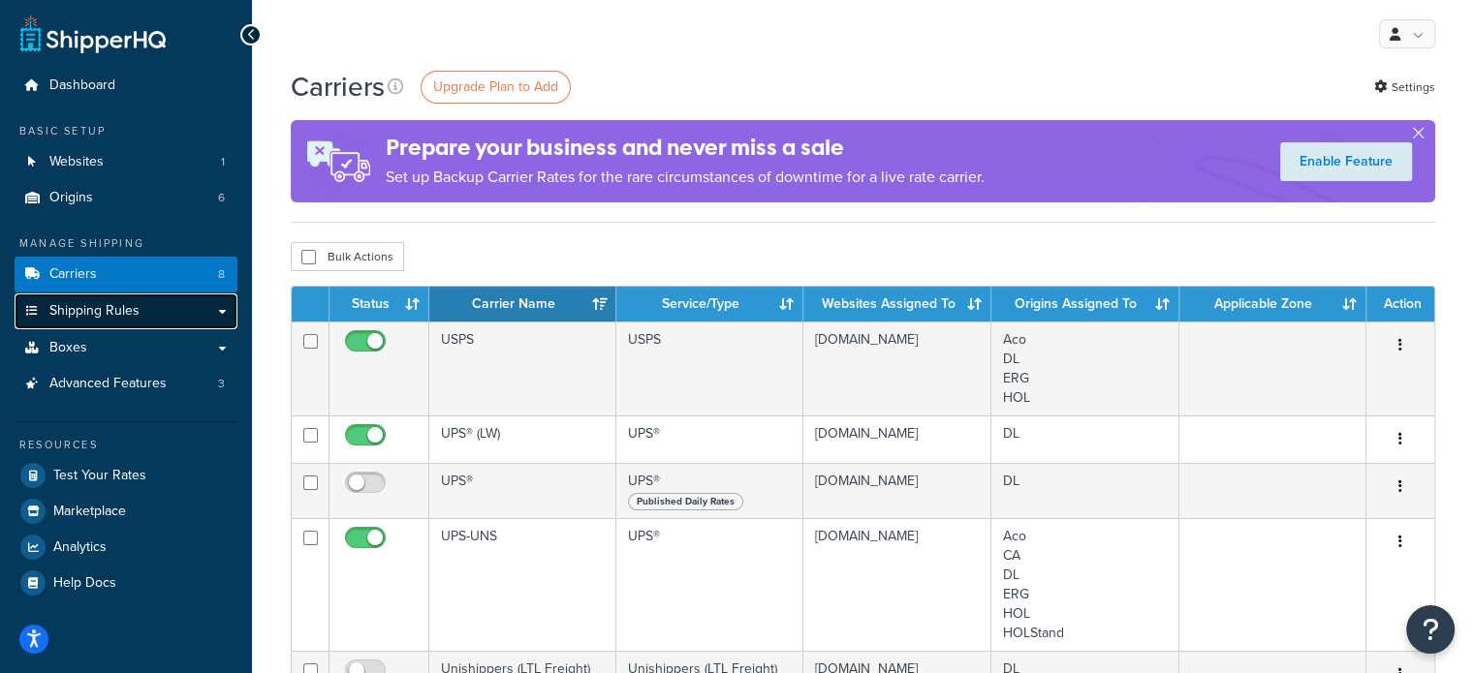
click at [190, 314] on link "Shipping Rules" at bounding box center [126, 312] width 223 height 36
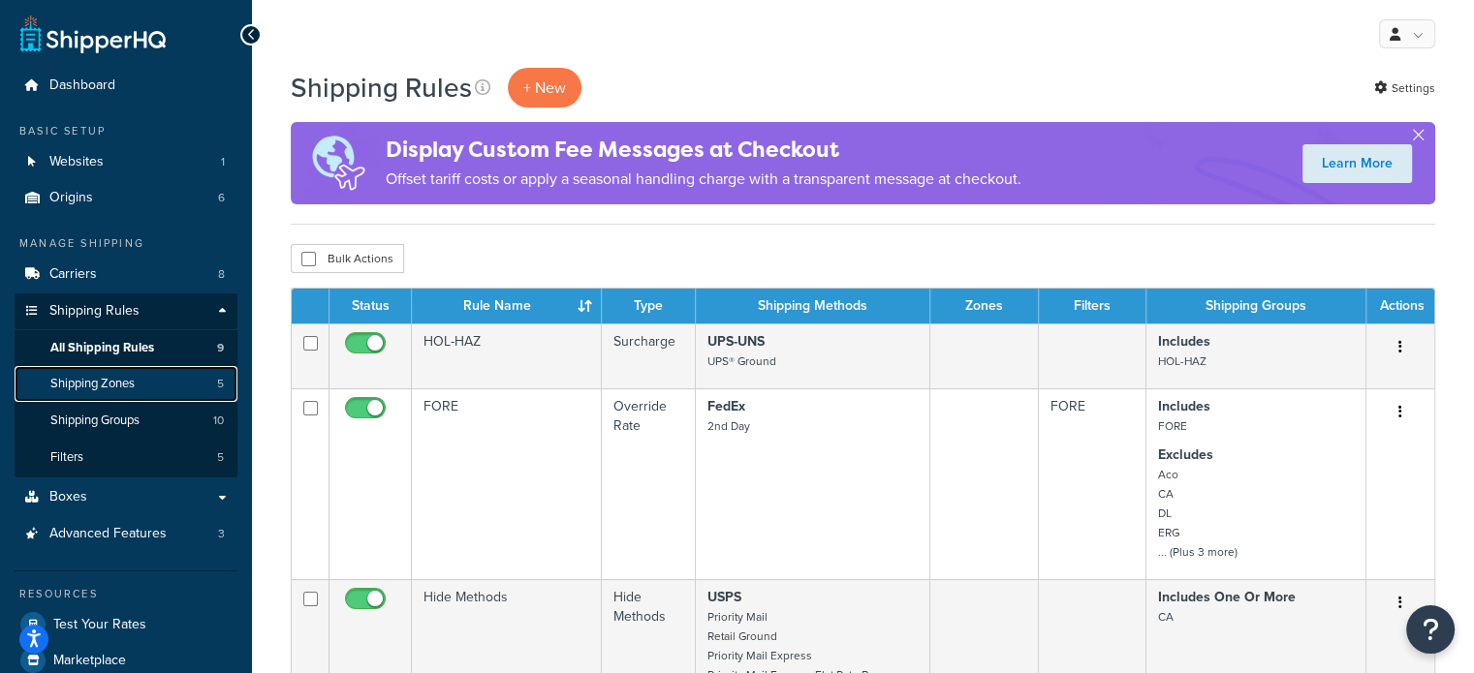
click at [132, 371] on link "Shipping Zones 5" at bounding box center [126, 384] width 223 height 36
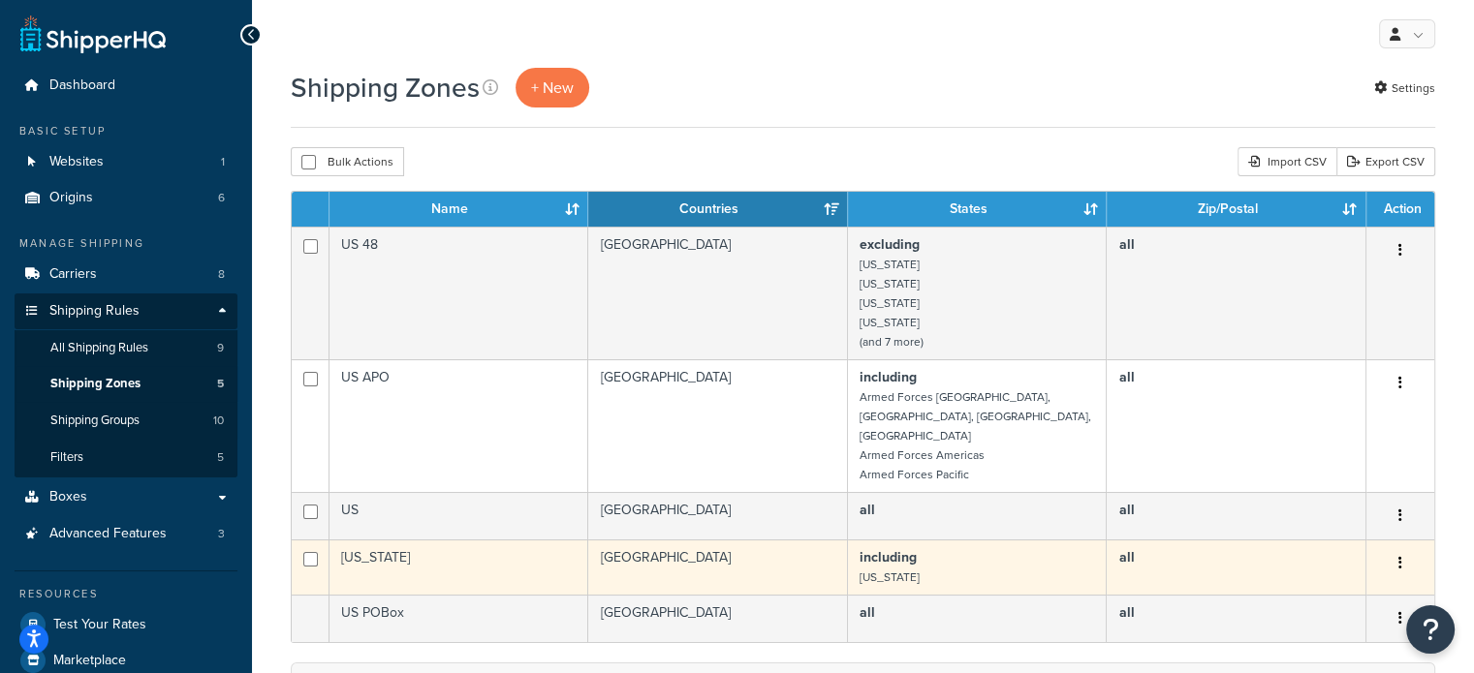
click at [1401, 556] on icon "button" at bounding box center [1400, 563] width 4 height 14
click at [1348, 594] on link "Edit" at bounding box center [1321, 583] width 153 height 40
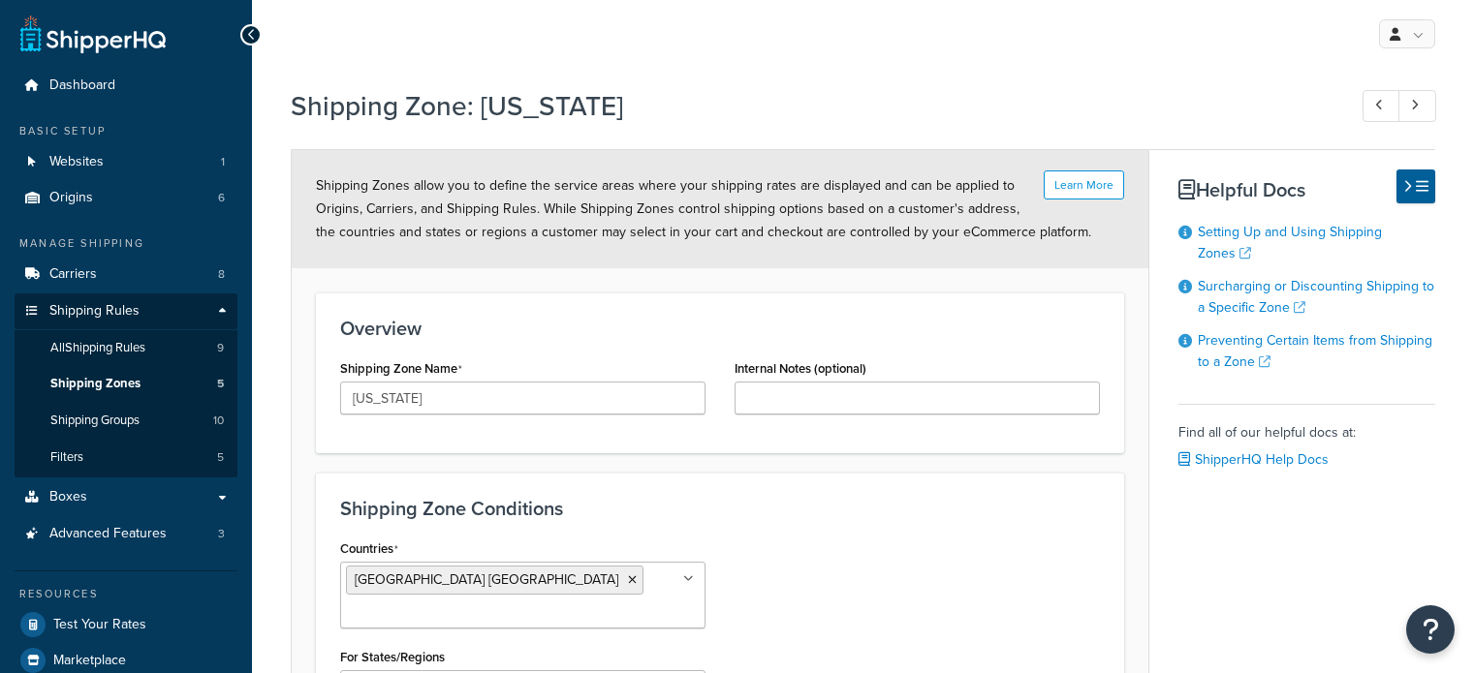
select select "including"
drag, startPoint x: 412, startPoint y: 406, endPoint x: 314, endPoint y: 414, distance: 98.2
click at [314, 414] on form "Learn More Shipping Zones allow you to define the service areas where your ship…" at bounding box center [720, 599] width 856 height 899
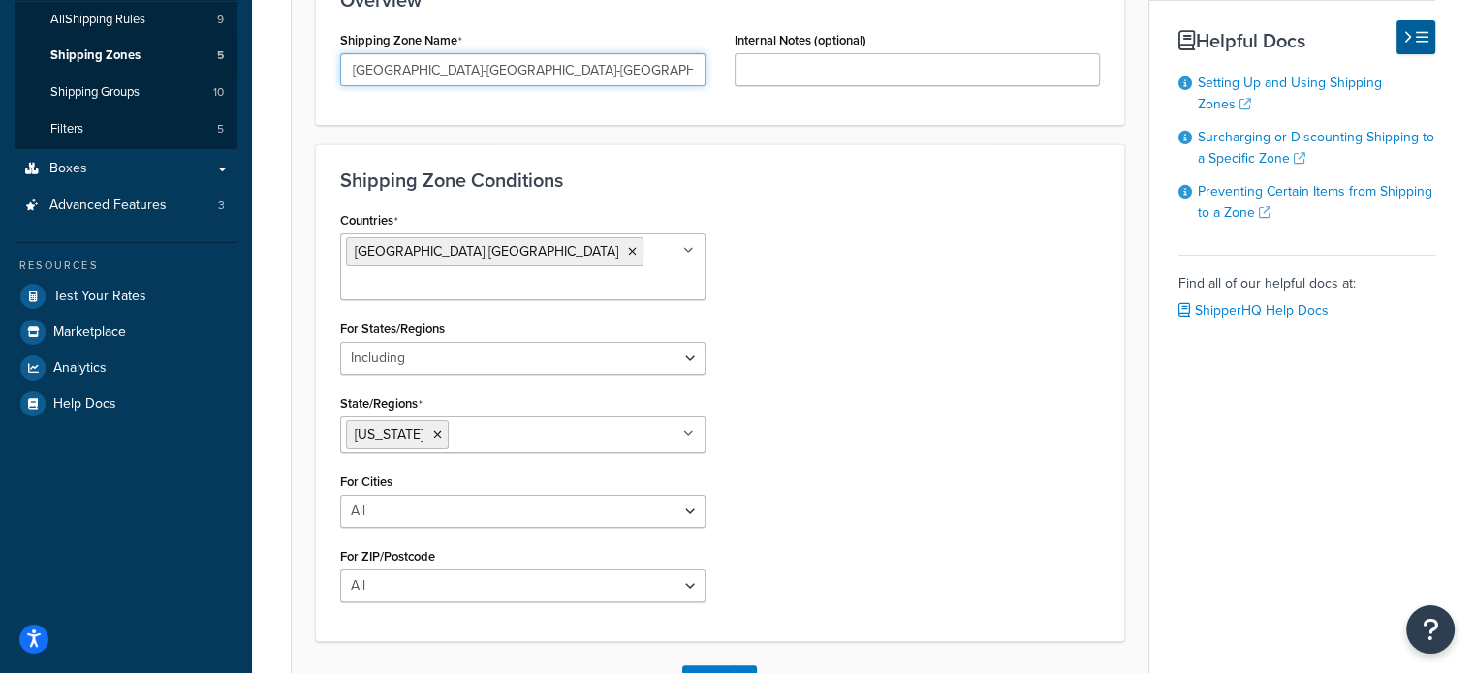
scroll to position [330, 0]
type input "[GEOGRAPHIC_DATA]-[GEOGRAPHIC_DATA]-[GEOGRAPHIC_DATA]-[GEOGRAPHIC_DATA]-[GEOGRA…"
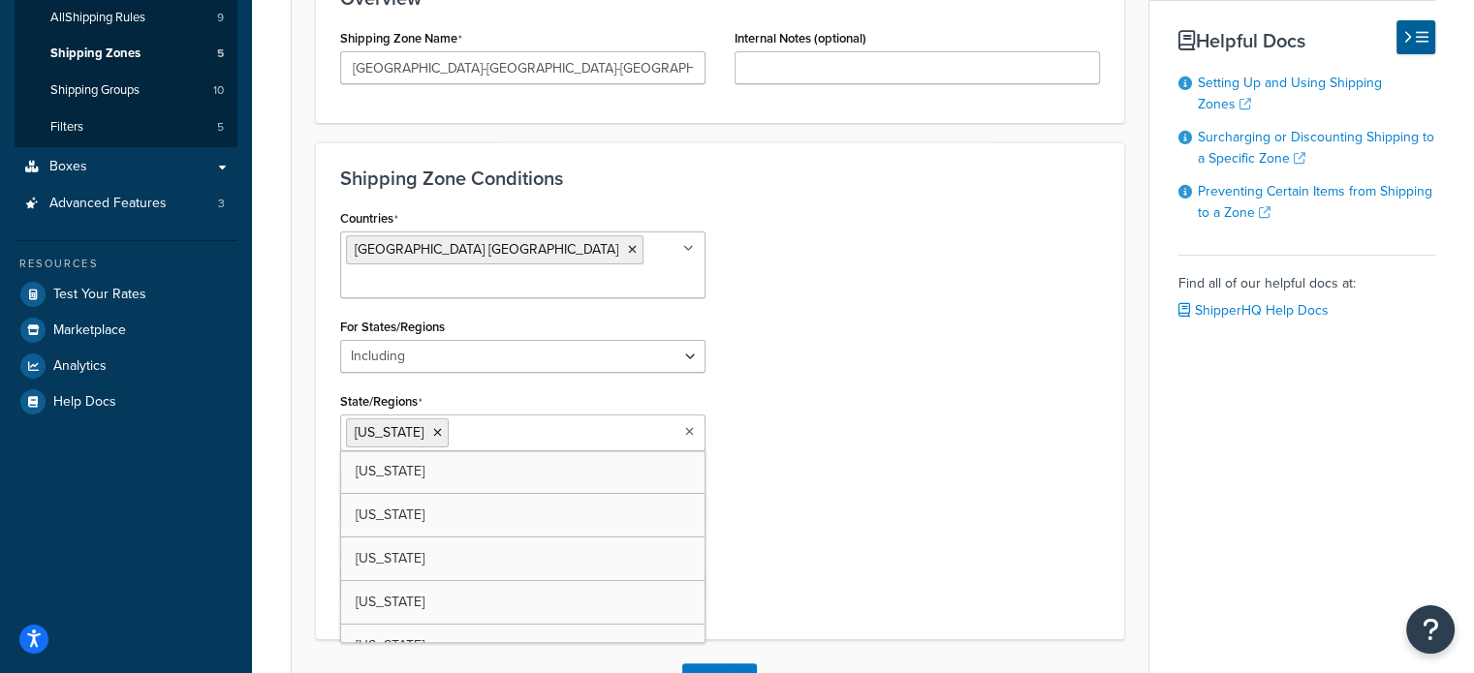
click at [574, 421] on input "State/Regions" at bounding box center [538, 431] width 171 height 21
type input "NEW"
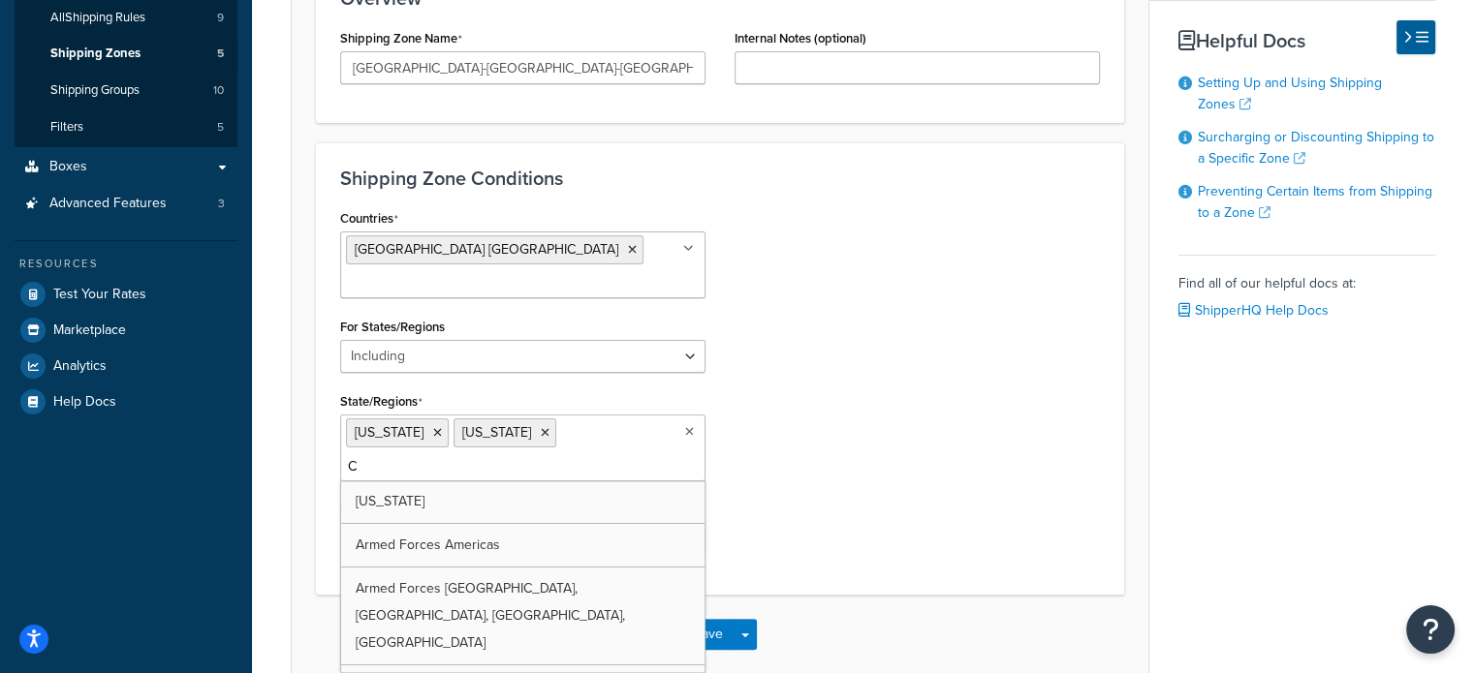
type input "CO"
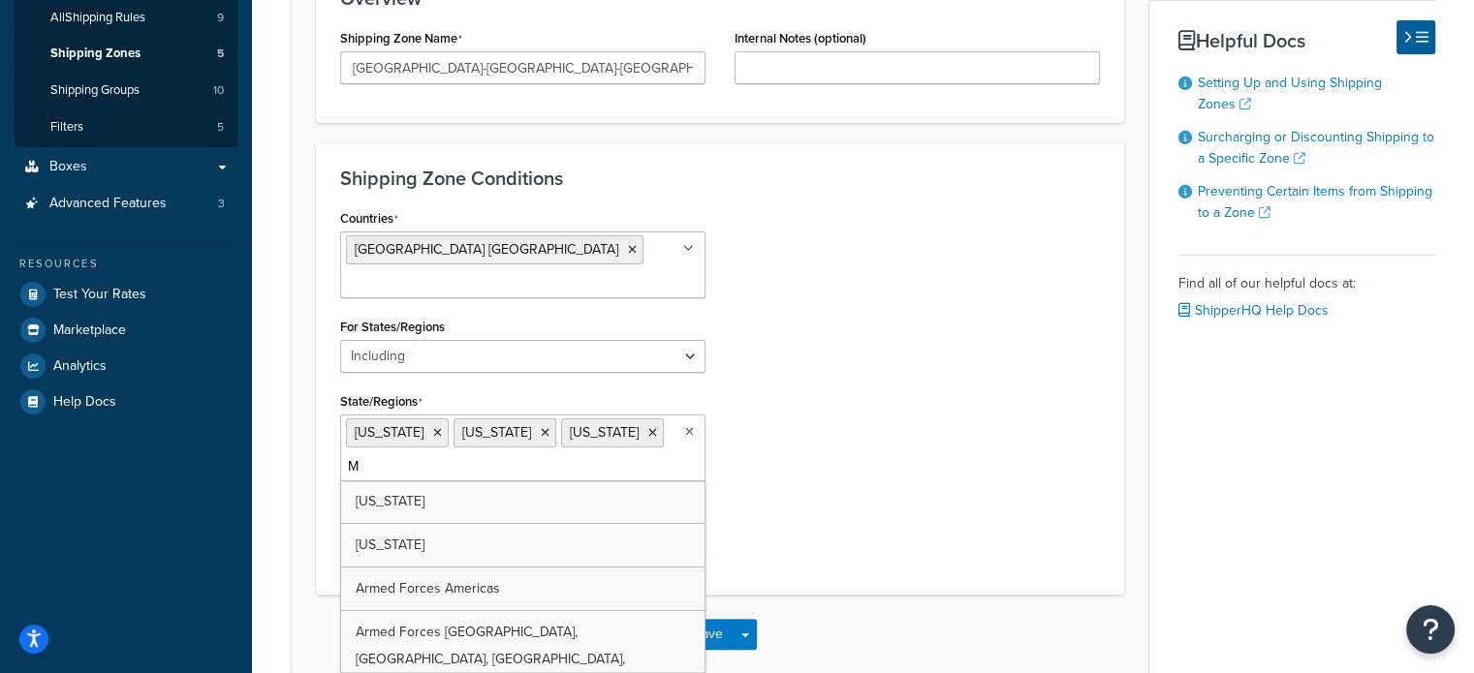
type input "MA"
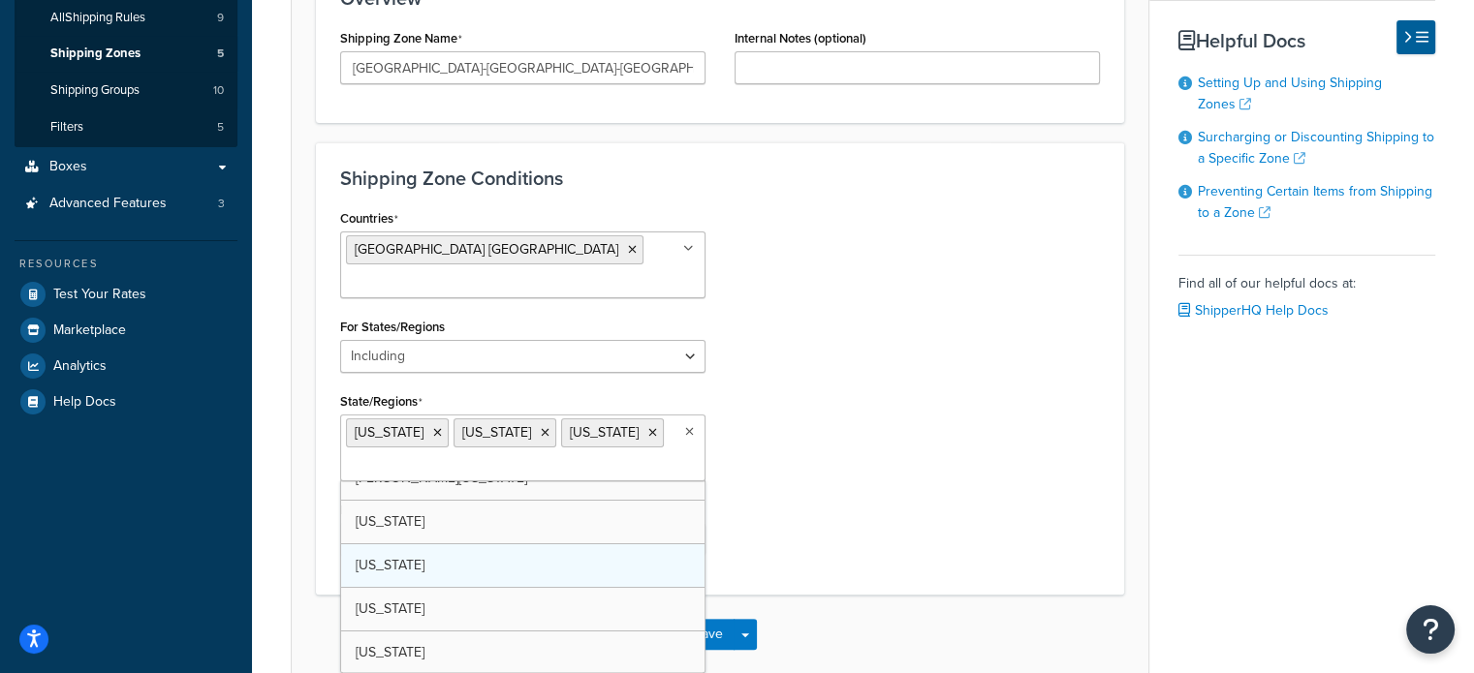
scroll to position [1108, 0]
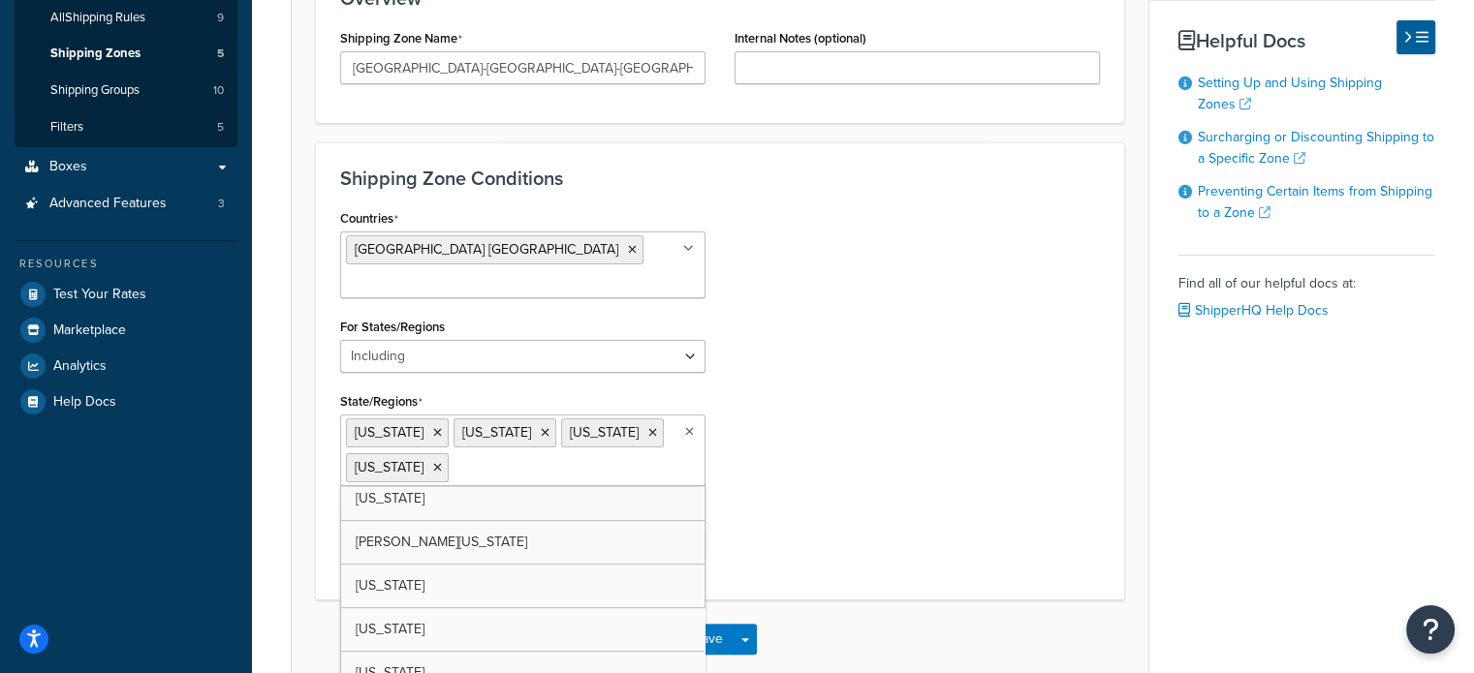
type input "R"
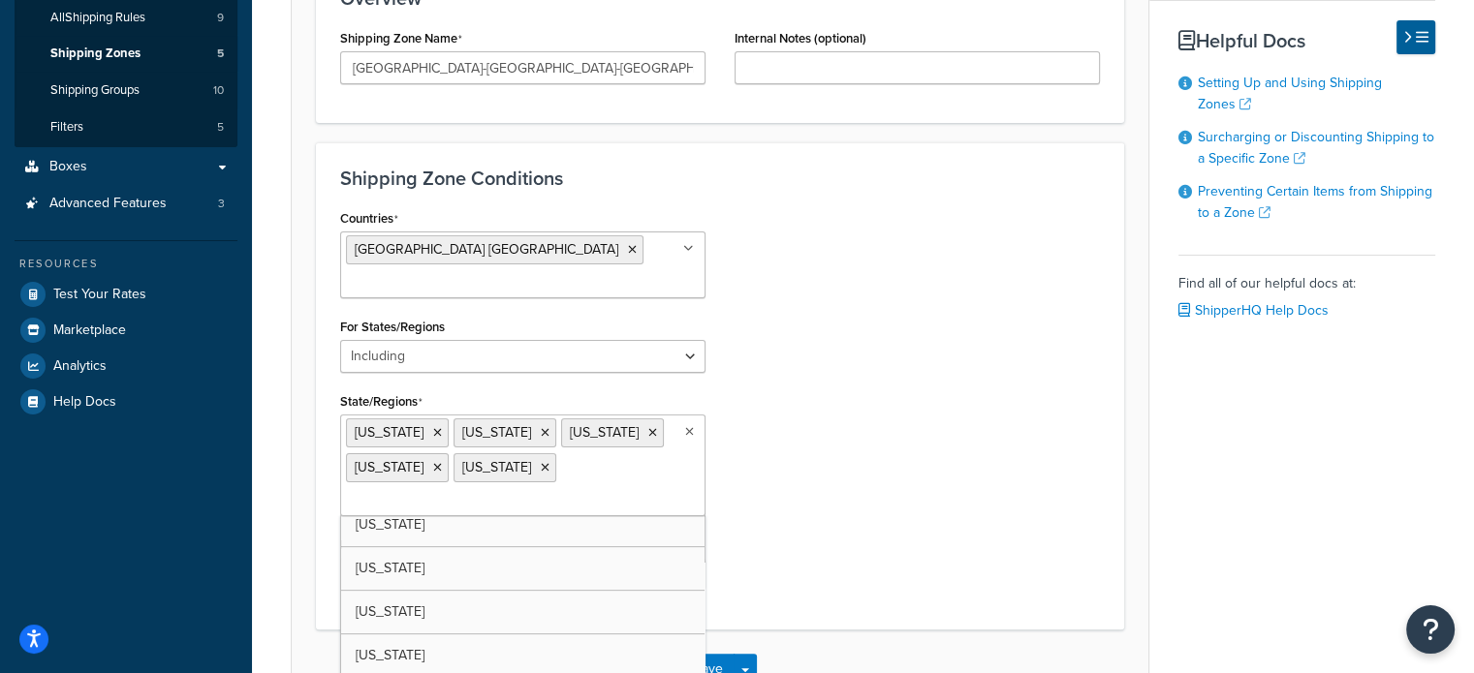
scroll to position [1806, 0]
click at [753, 445] on div "Countries United States USA All Countries ALL Afghanistan AFG Albania ALB Alger…" at bounding box center [720, 404] width 789 height 401
click at [721, 654] on button "Save" at bounding box center [708, 669] width 52 height 31
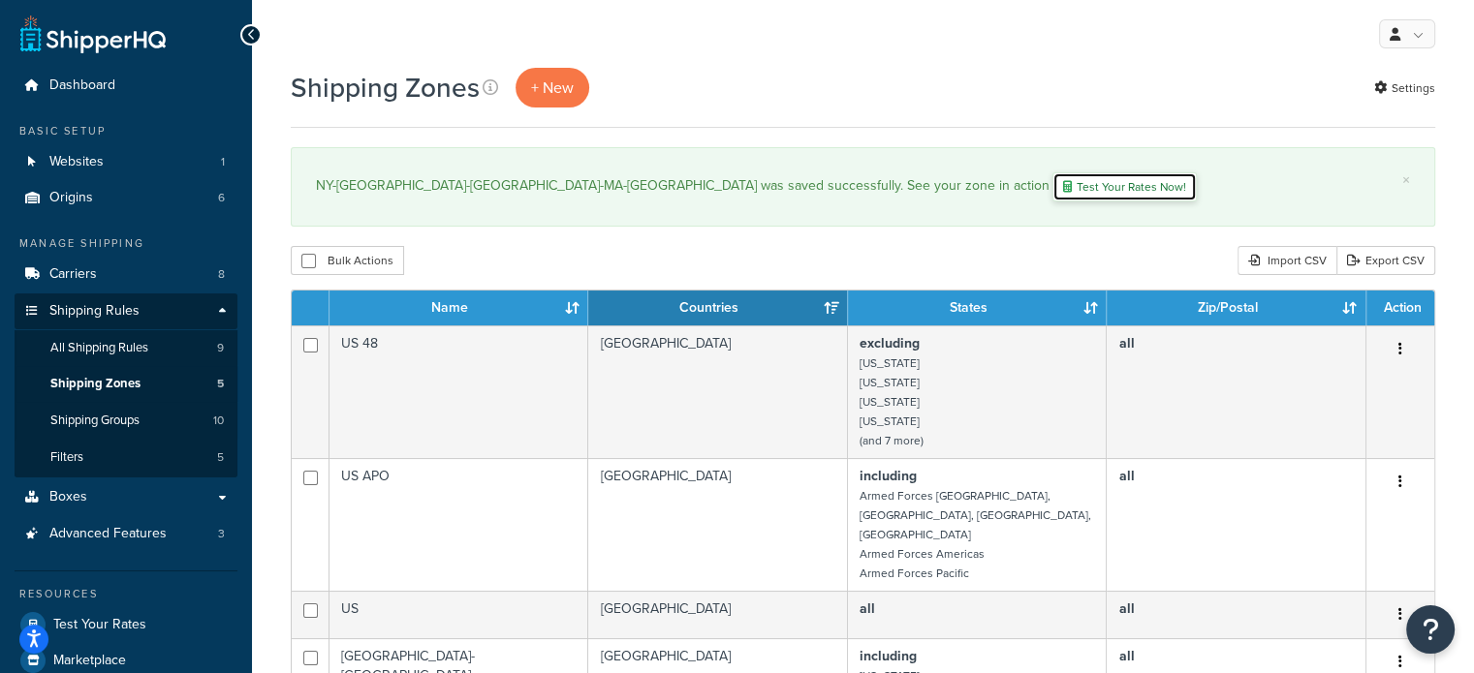
click at [1052, 192] on link "Test Your Rates Now!" at bounding box center [1124, 186] width 144 height 29
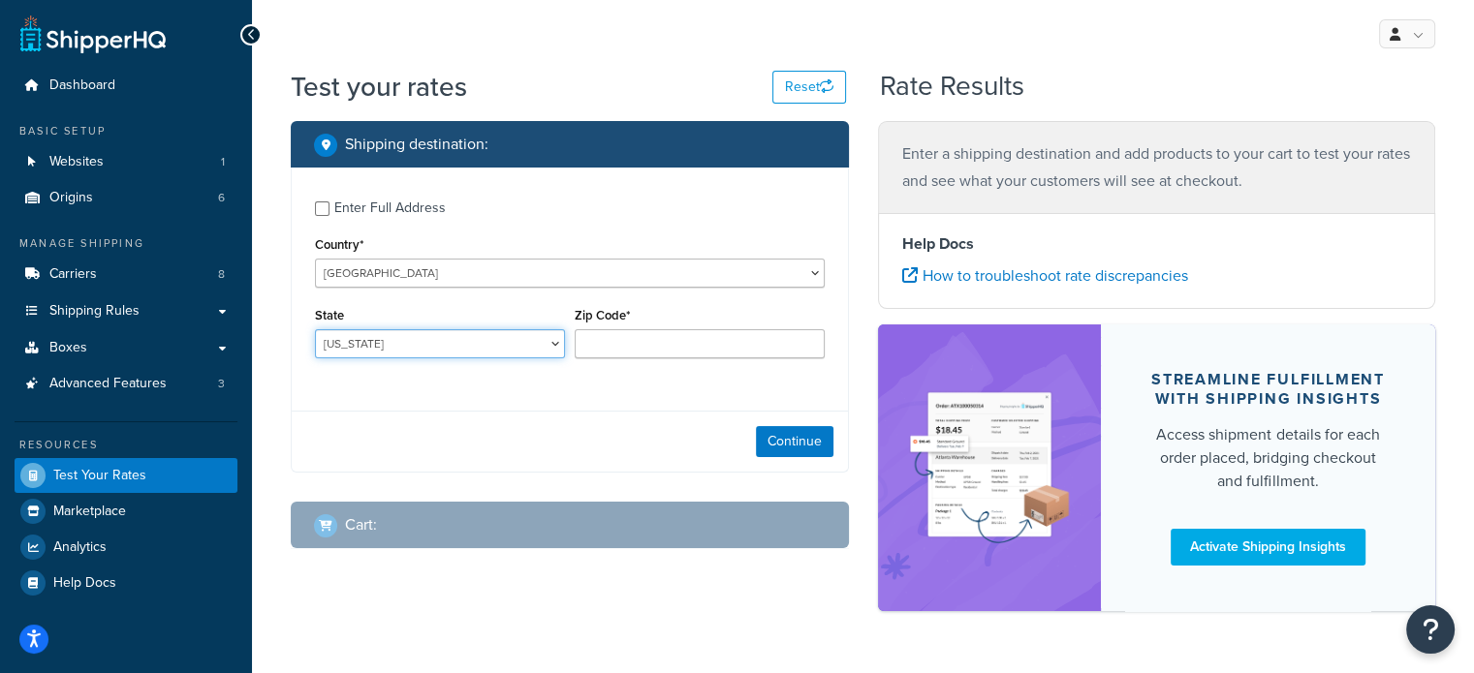
click at [546, 339] on select "Alabama Alaska American Samoa Arizona Arkansas Armed Forces Americas Armed Forc…" at bounding box center [440, 343] width 250 height 29
select select "CA"
click at [315, 330] on select "Alabama Alaska American Samoa Arizona Arkansas Armed Forces Americas Armed Forc…" at bounding box center [440, 343] width 250 height 29
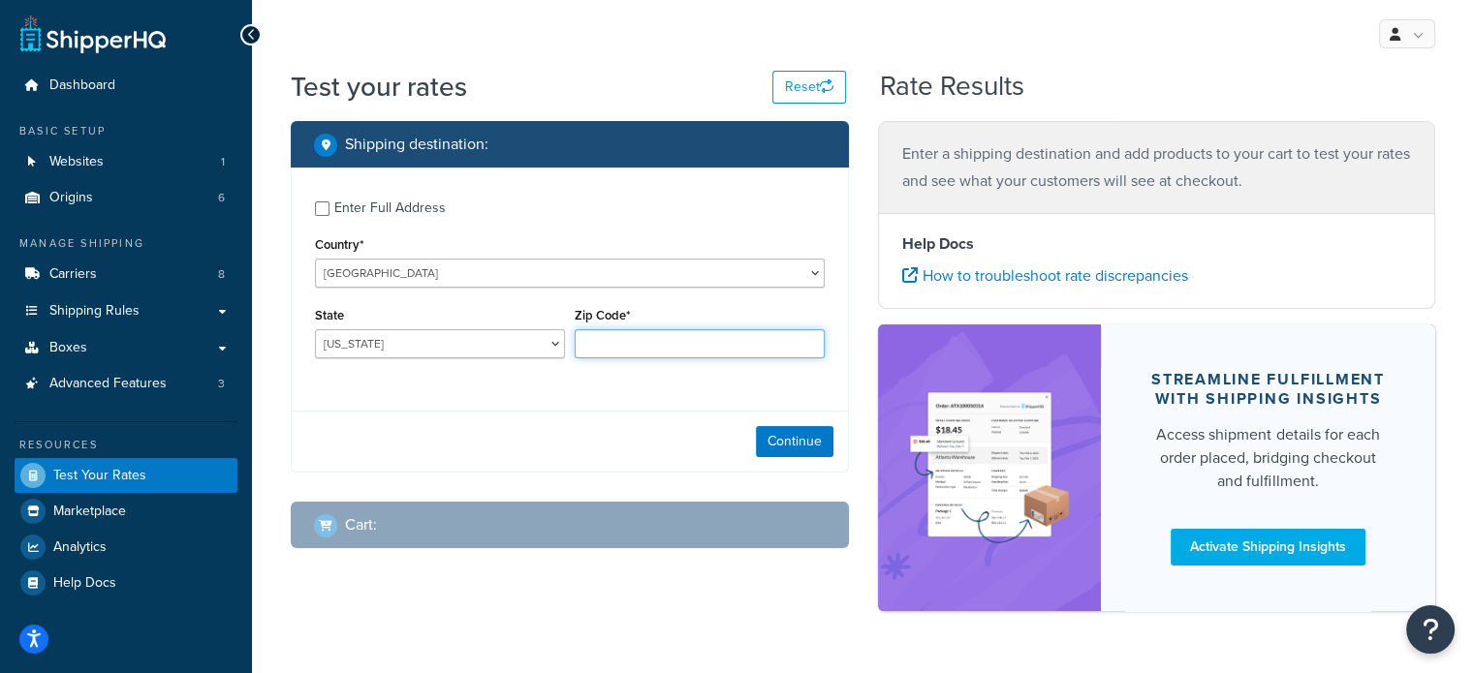
click at [635, 334] on input "Zip Code*" at bounding box center [699, 343] width 250 height 29
type input "90210"
click at [780, 451] on button "Continue" at bounding box center [795, 441] width 78 height 31
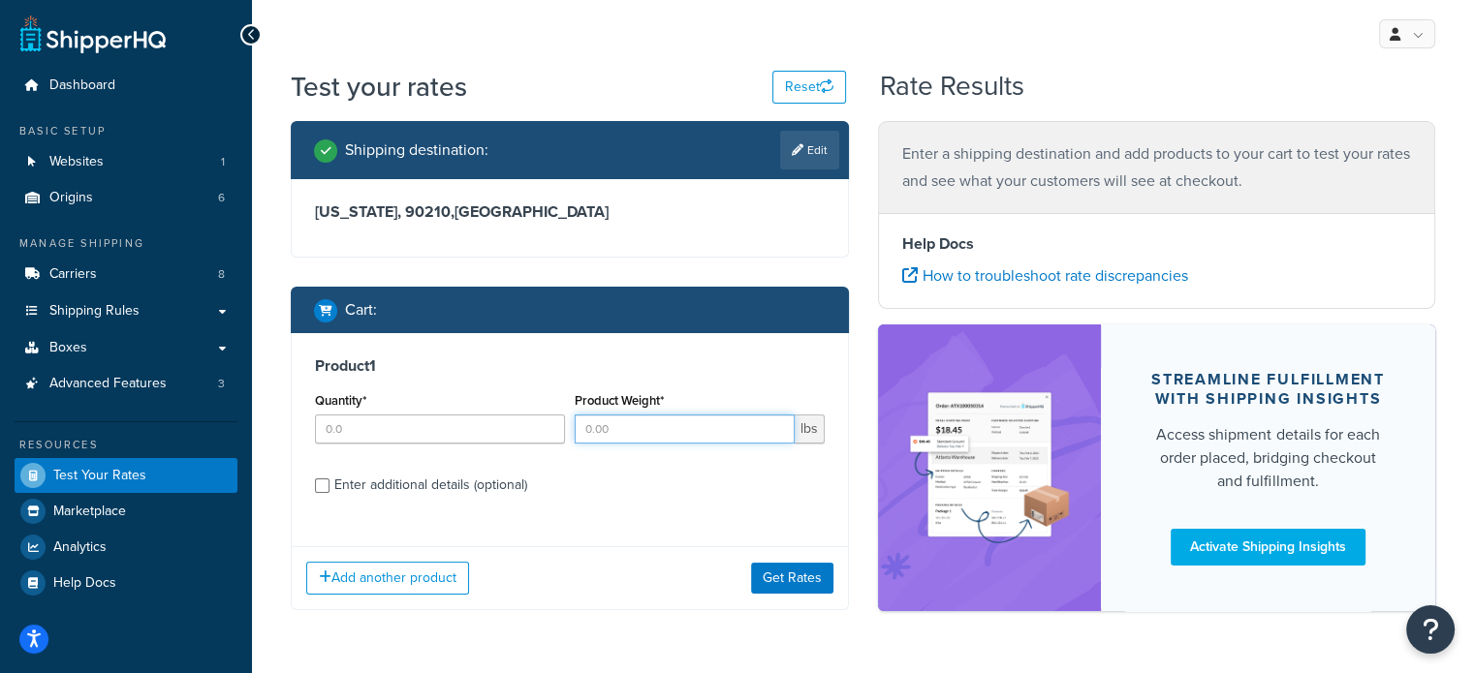
click at [690, 433] on input "Product Weight*" at bounding box center [684, 429] width 220 height 29
type input "20"
type input "1"
click at [543, 425] on input "1" at bounding box center [440, 429] width 250 height 29
click at [783, 582] on button "Get Rates" at bounding box center [792, 578] width 82 height 31
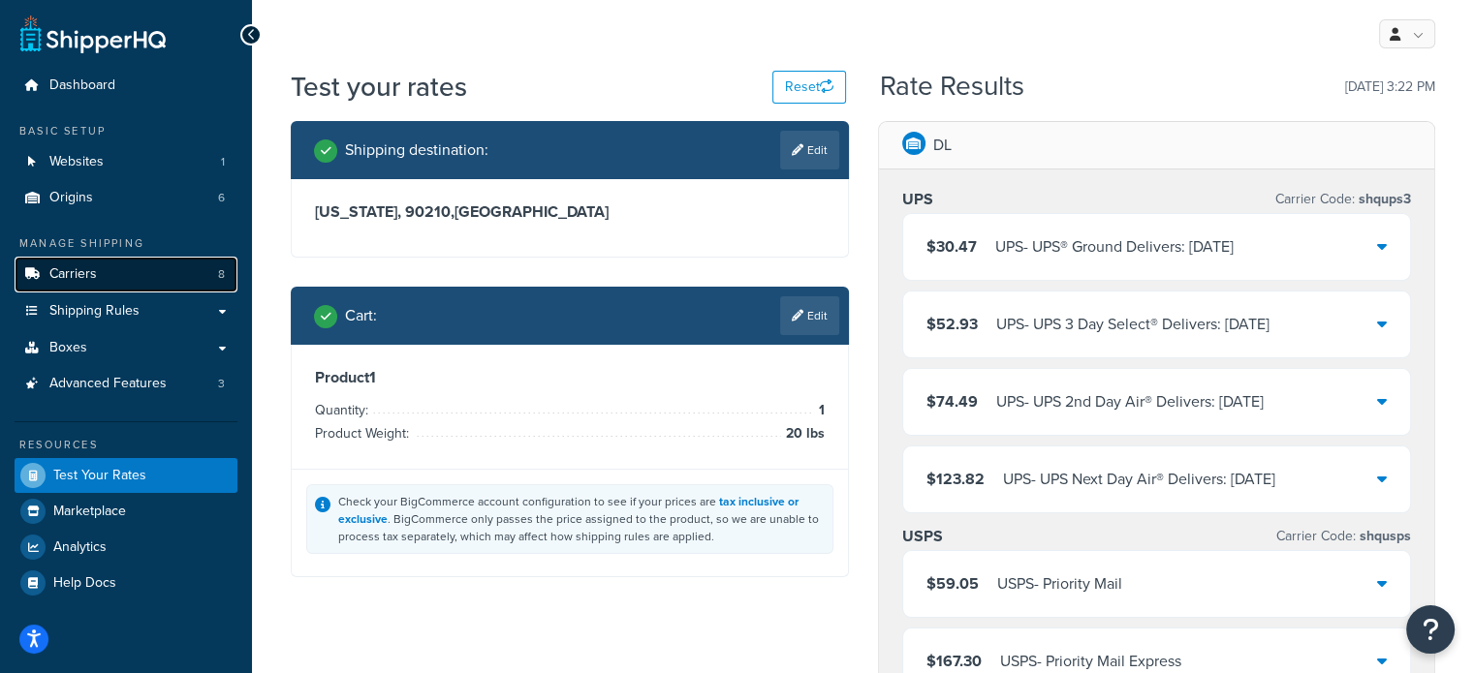
click at [183, 285] on link "Carriers 8" at bounding box center [126, 275] width 223 height 36
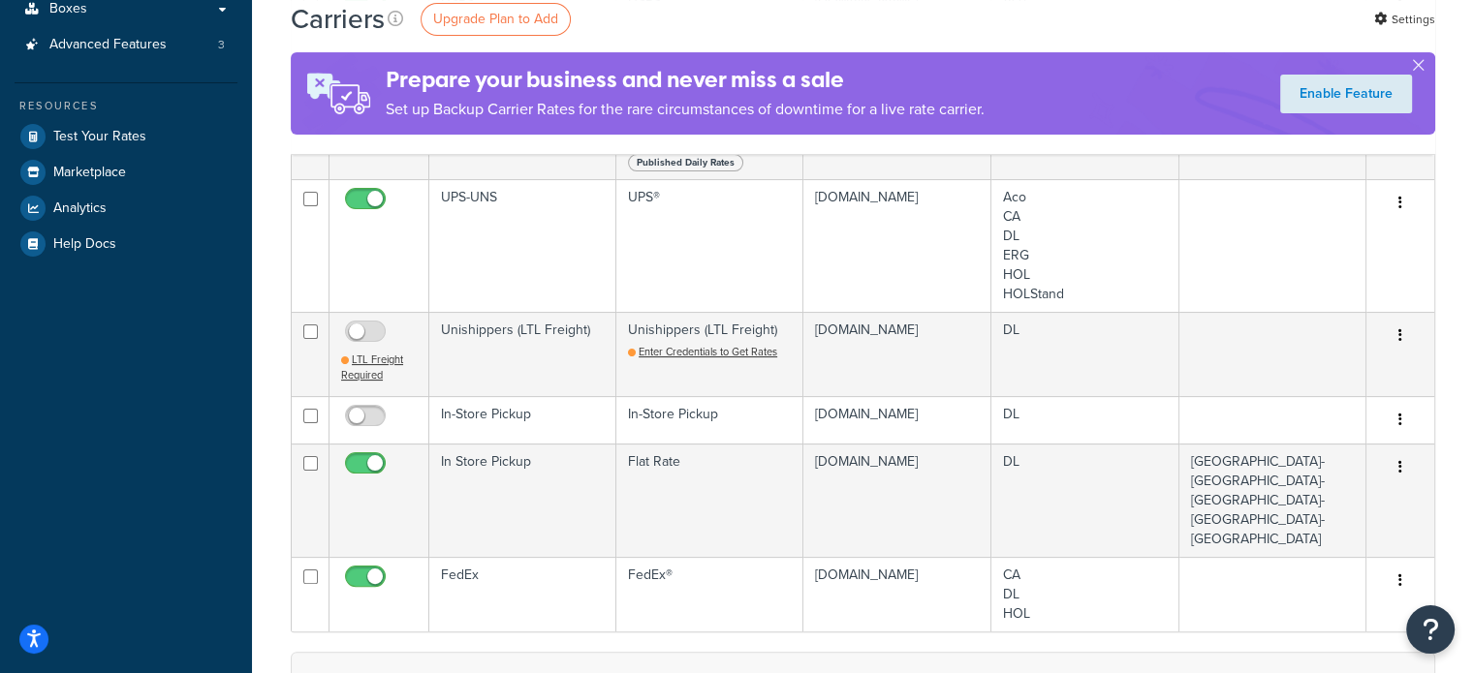
scroll to position [336, 0]
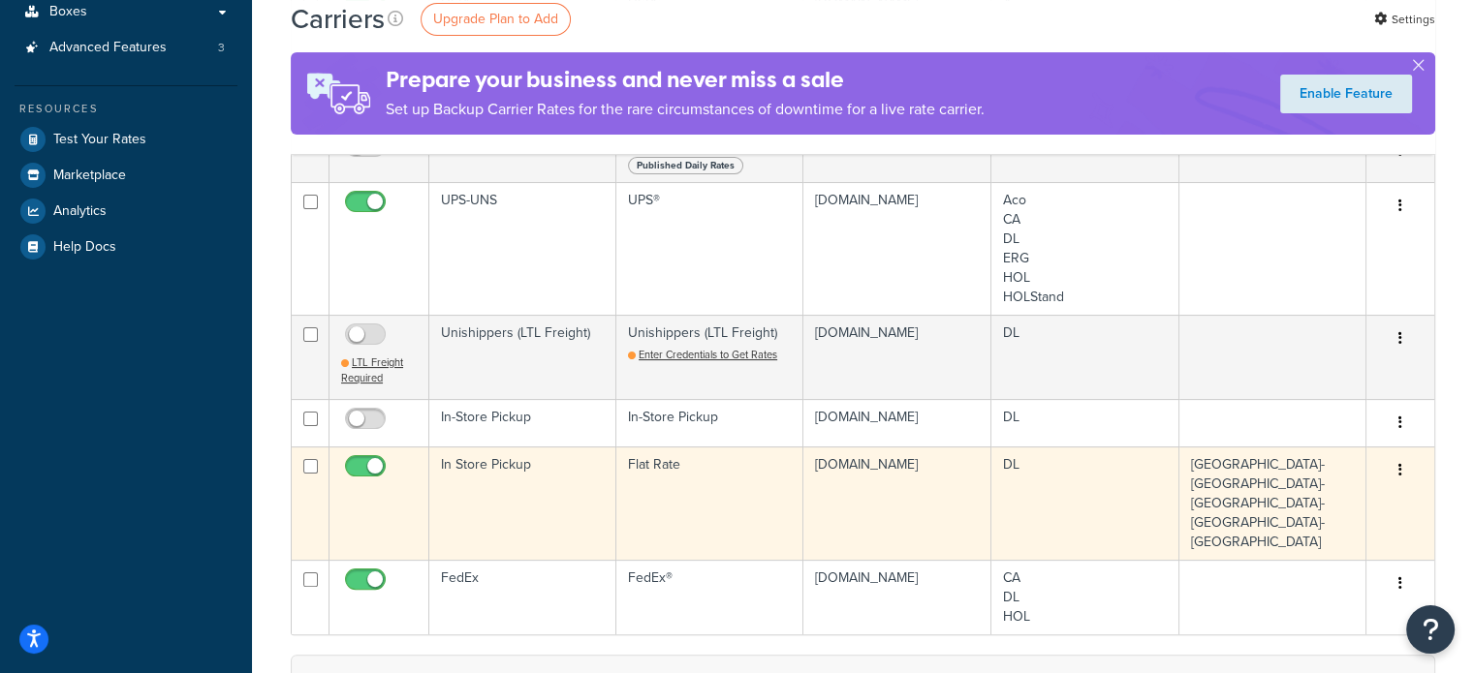
click at [536, 469] on td "In Store Pickup" at bounding box center [522, 503] width 187 height 113
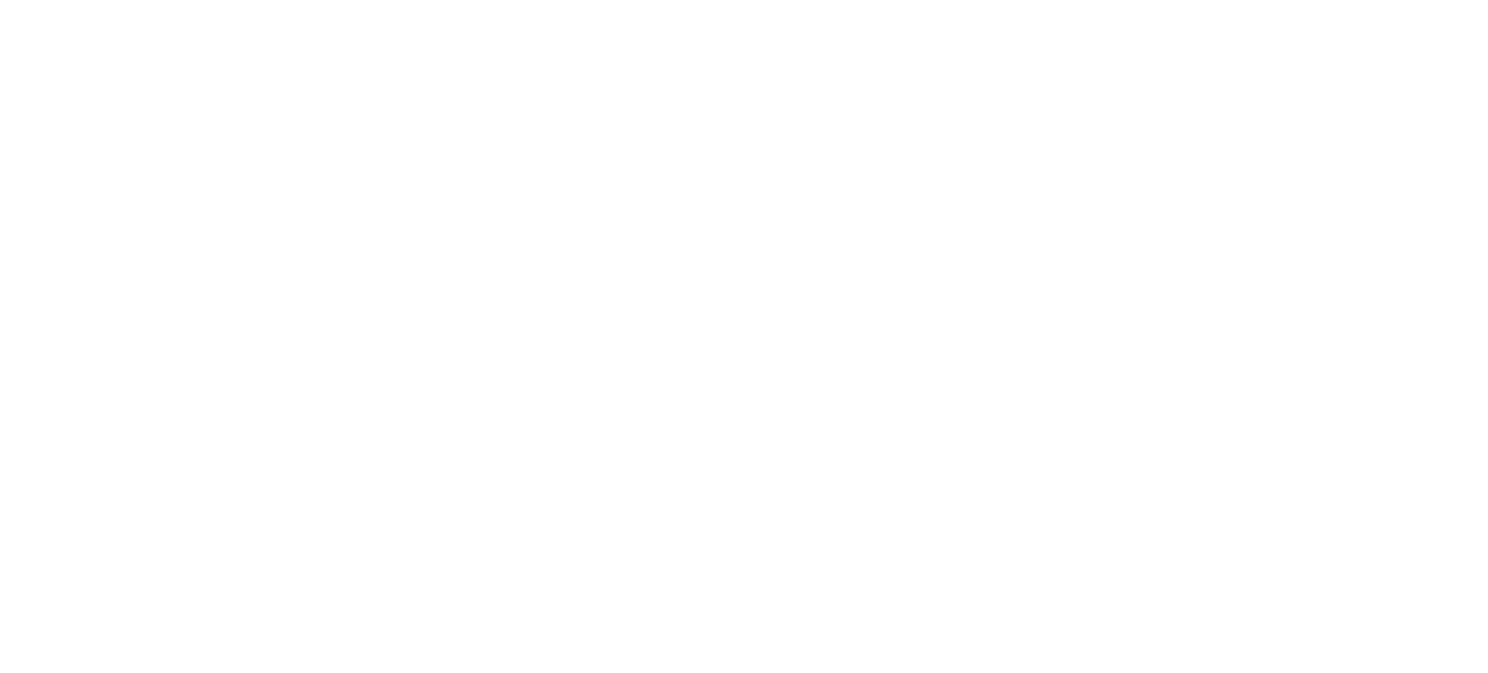
select select "flat"
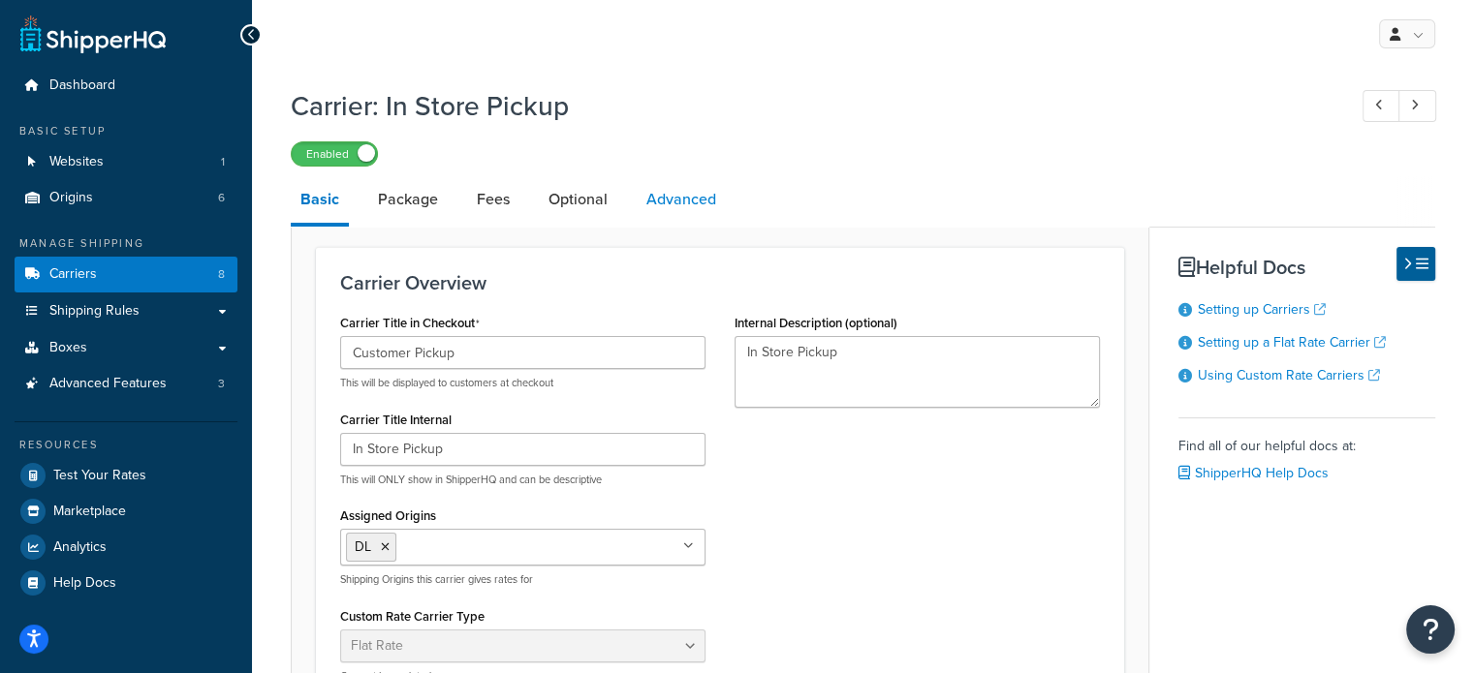
click at [698, 200] on link "Advanced" at bounding box center [681, 199] width 89 height 47
select select "false"
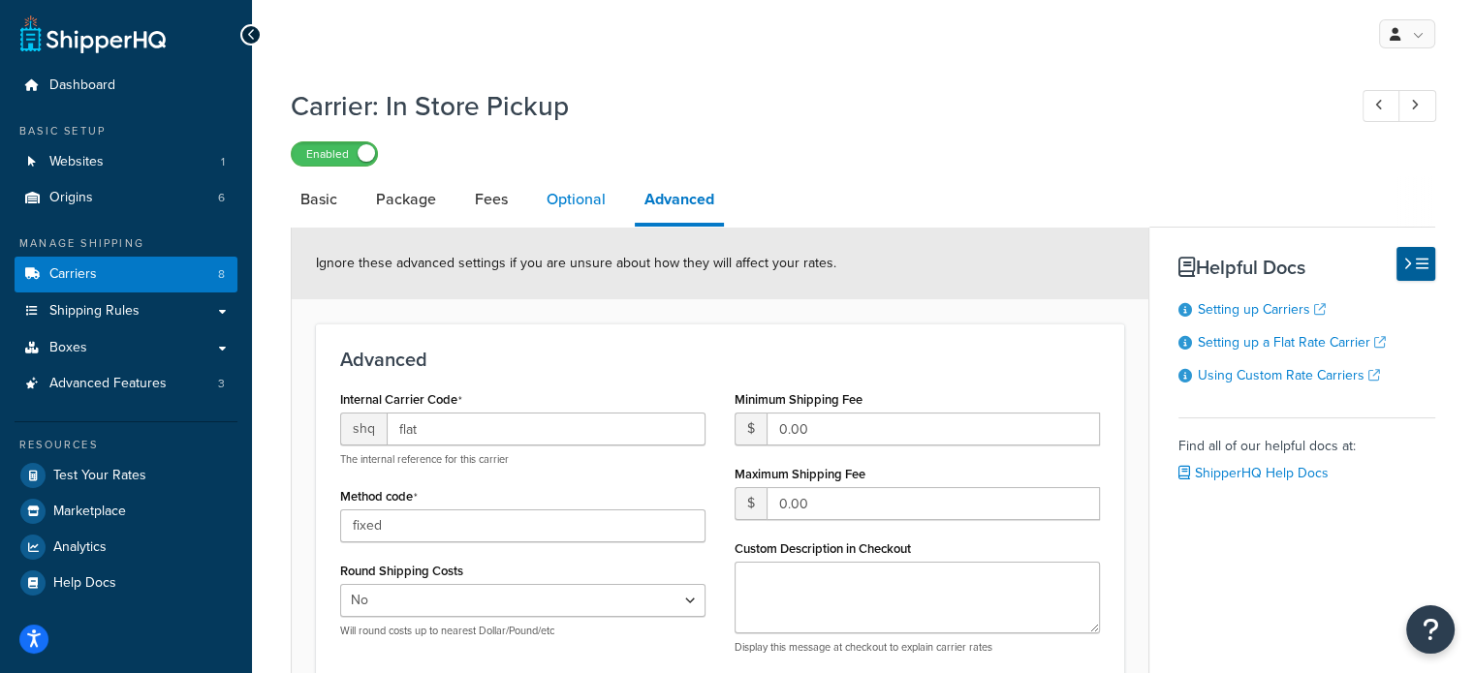
click at [580, 203] on link "Optional" at bounding box center [576, 199] width 78 height 47
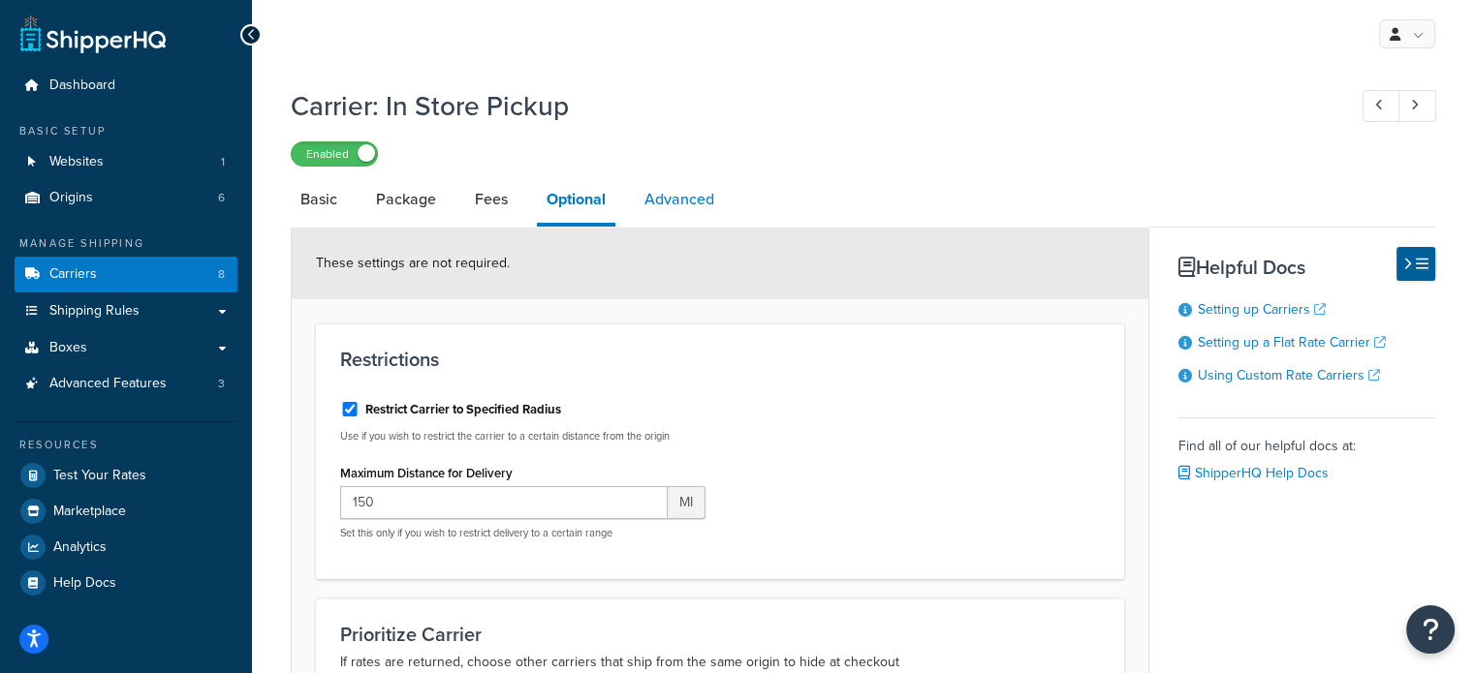
click at [701, 212] on link "Advanced" at bounding box center [679, 199] width 89 height 47
select select "false"
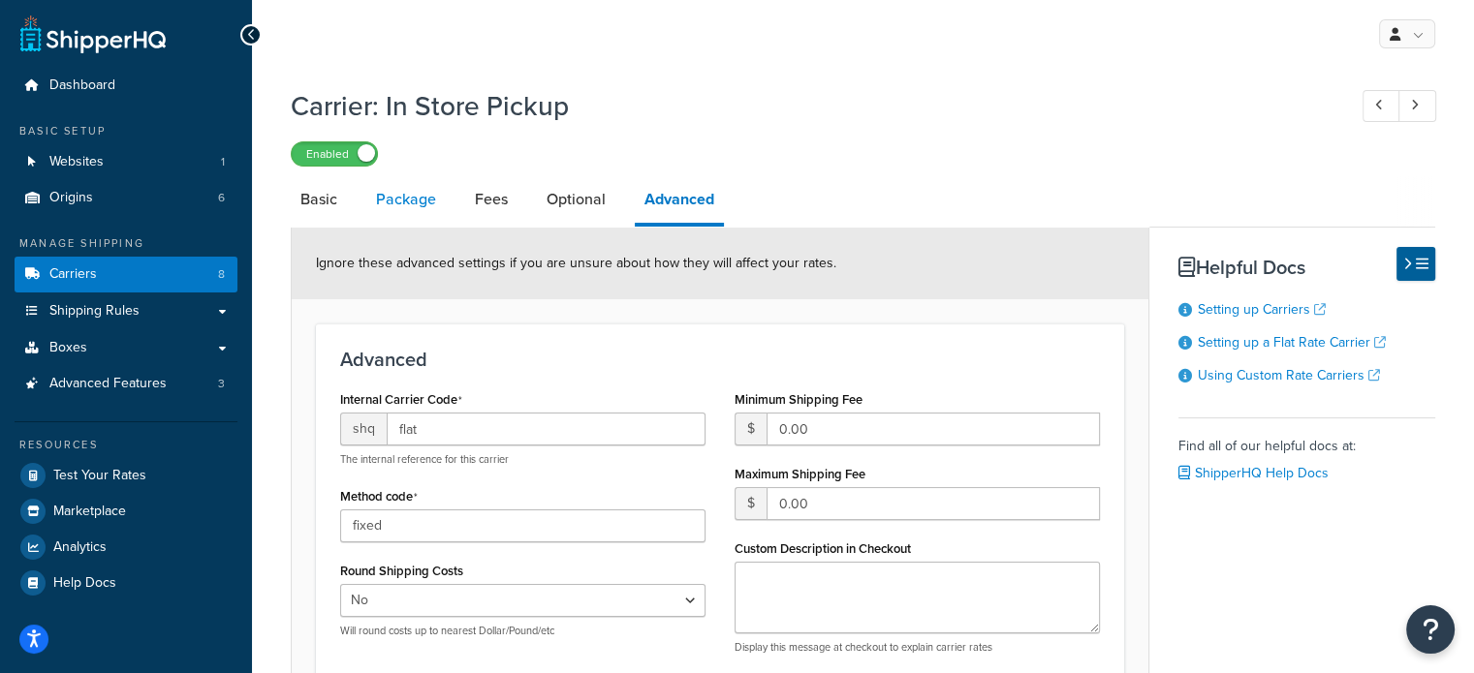
click at [412, 201] on link "Package" at bounding box center [405, 199] width 79 height 47
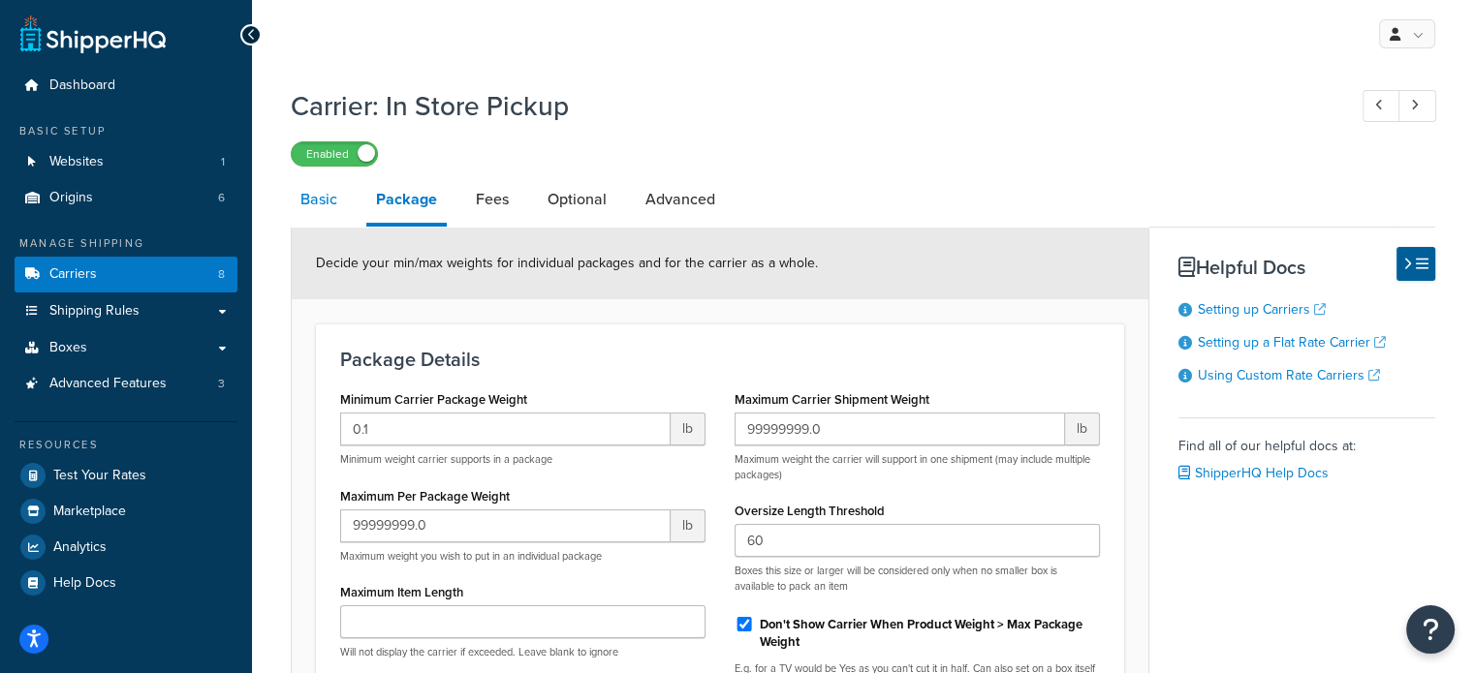
click at [319, 202] on link "Basic" at bounding box center [319, 199] width 56 height 47
select select "flat"
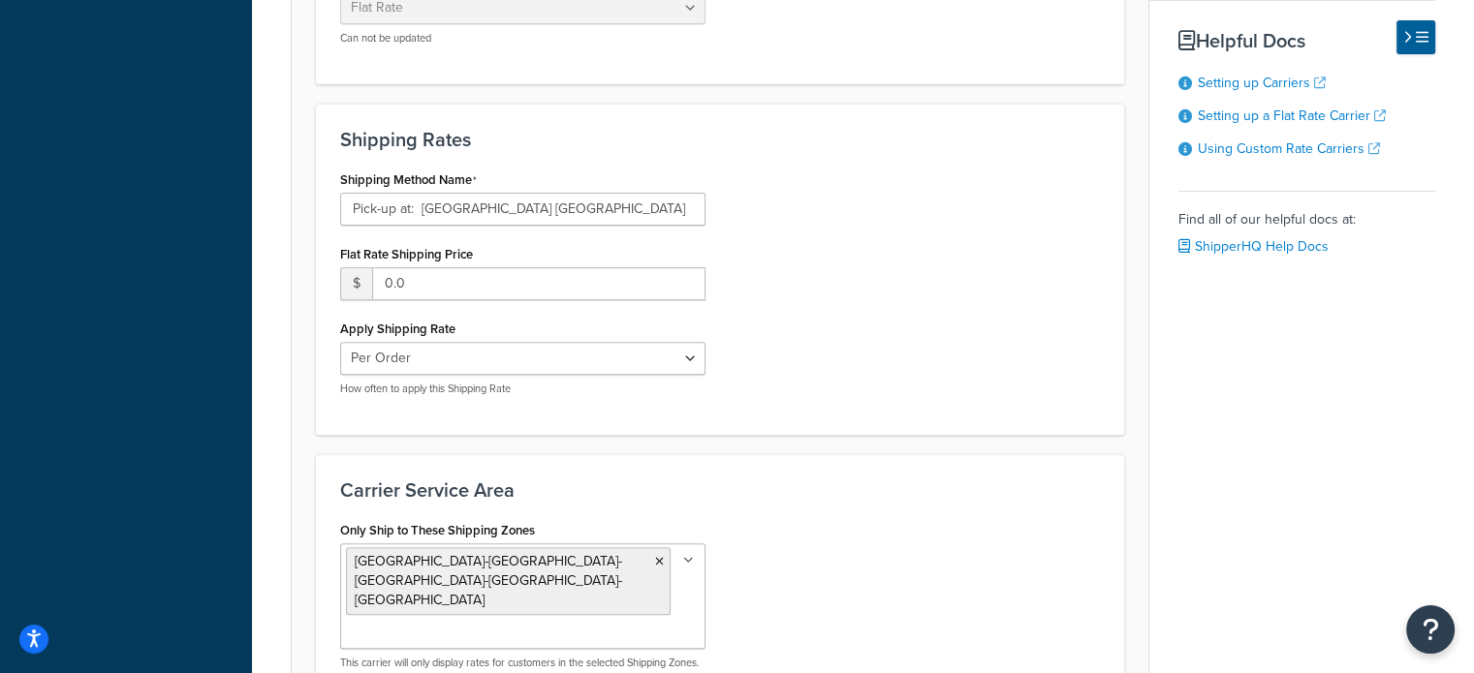
scroll to position [640, 0]
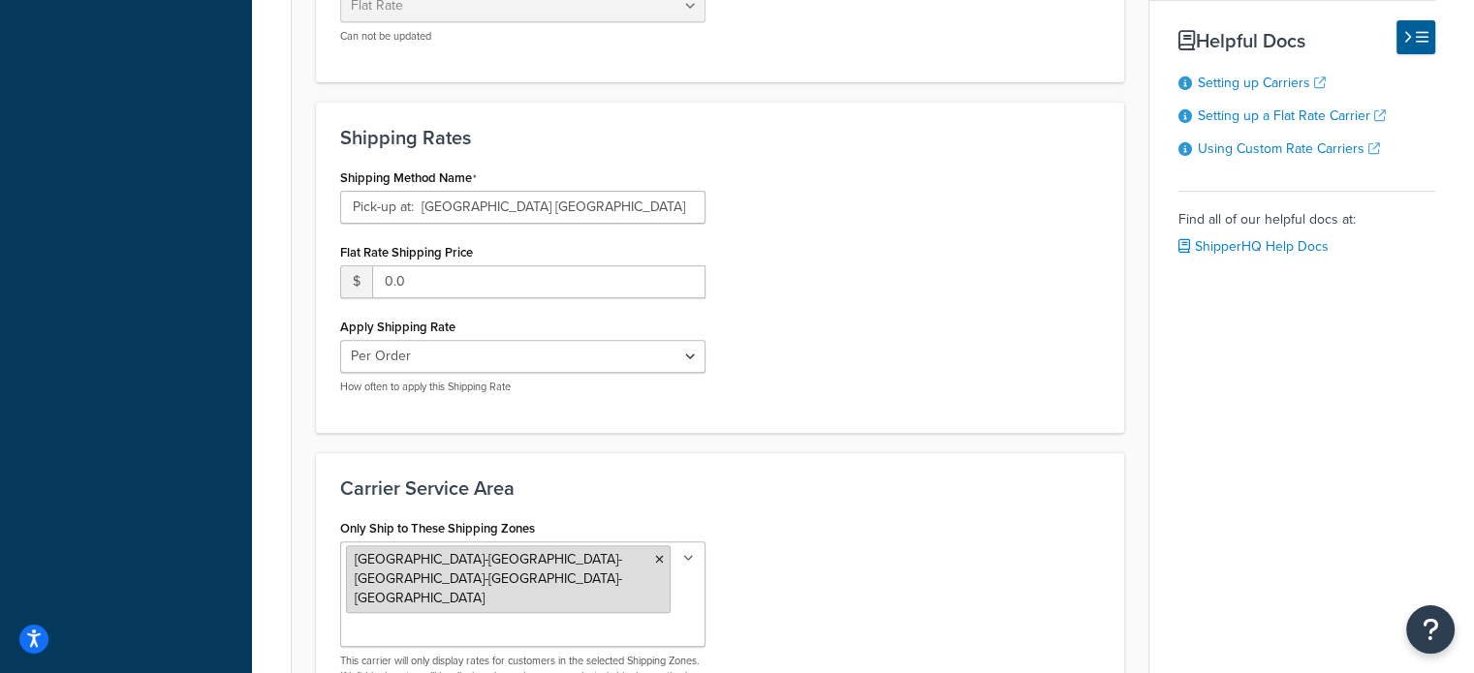
click at [655, 560] on icon at bounding box center [659, 560] width 9 height 12
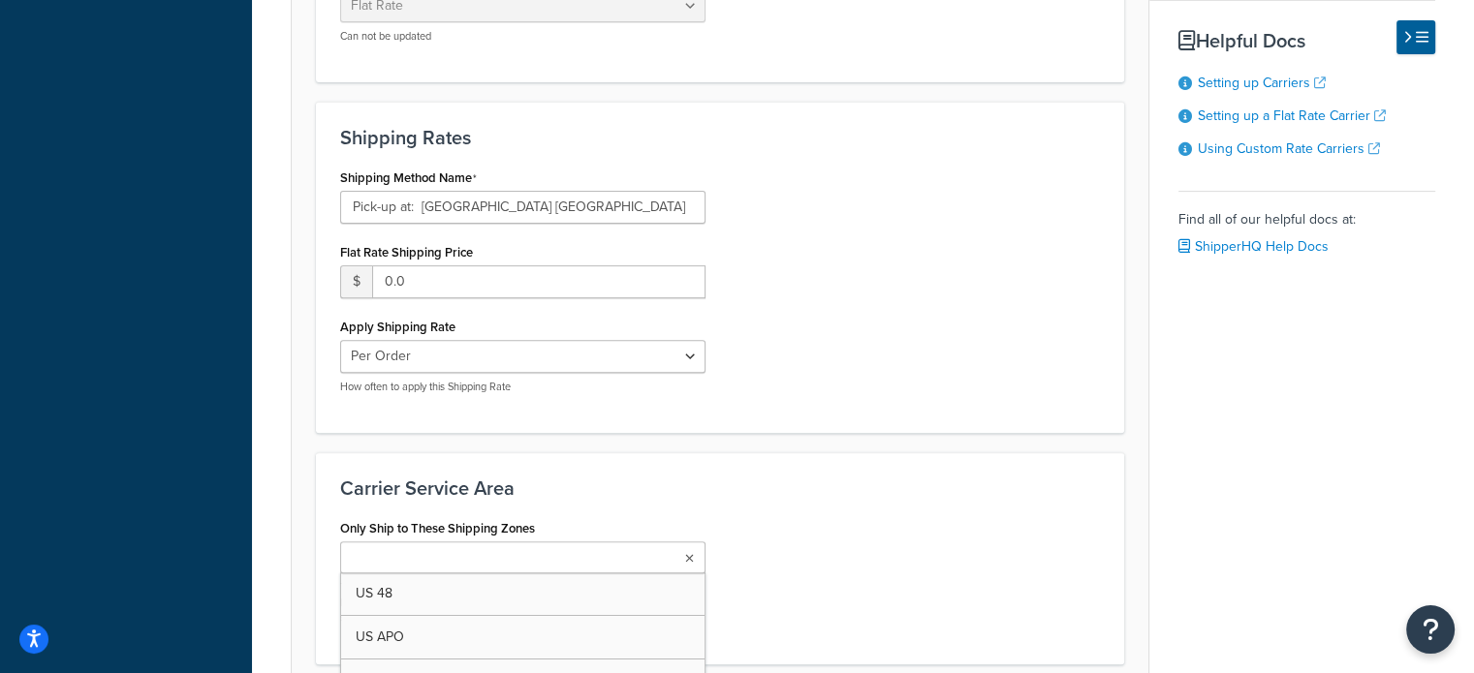
click at [1429, 330] on div "Basic Package Fees Optional Advanced Carrier Overview Carrier Title in Checkout…" at bounding box center [863, 140] width 1144 height 1208
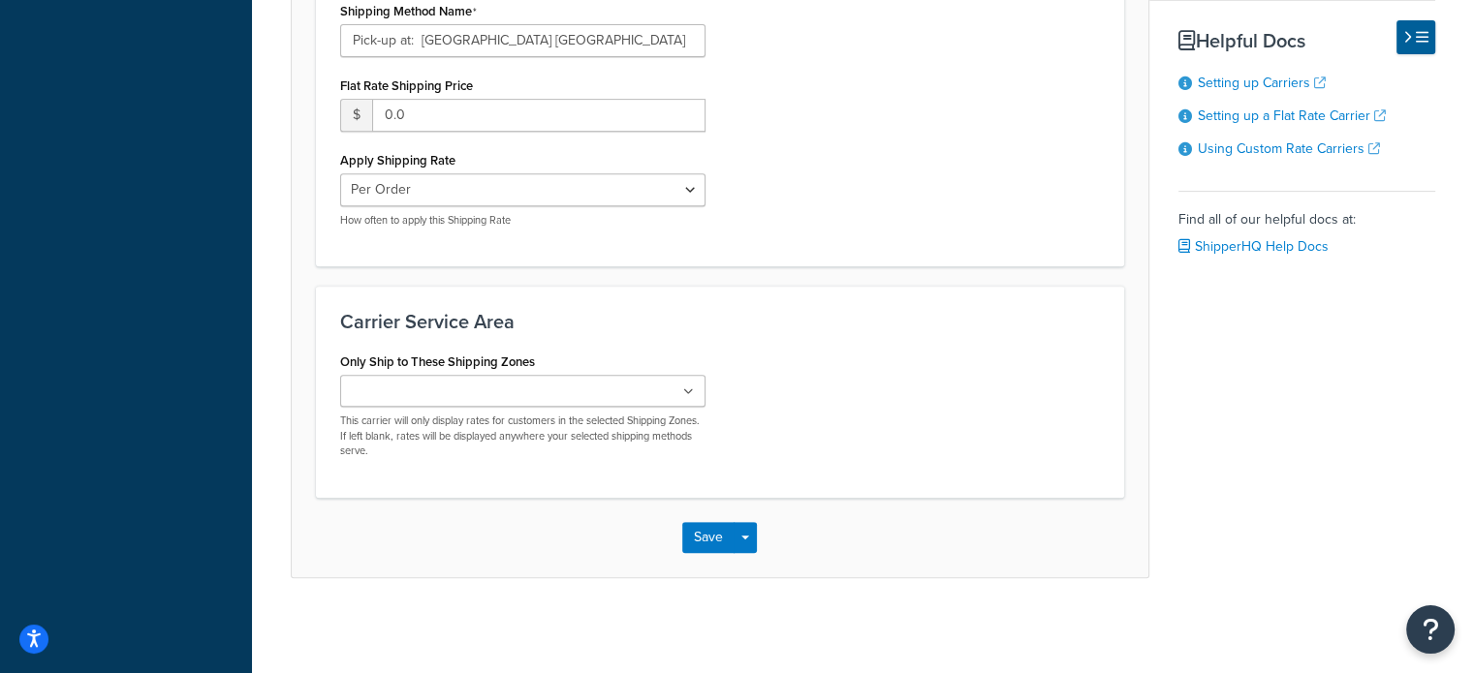
click at [700, 553] on div "Save Save Dropdown Save and Edit" at bounding box center [720, 537] width 856 height 79
click at [701, 542] on button "Save" at bounding box center [708, 537] width 52 height 31
